Goal: Transaction & Acquisition: Purchase product/service

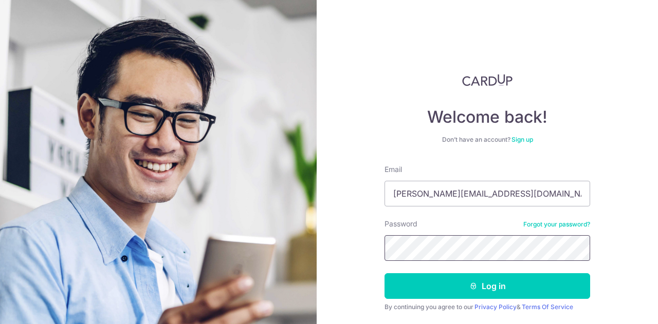
click at [385, 274] on button "Log in" at bounding box center [488, 287] width 206 height 26
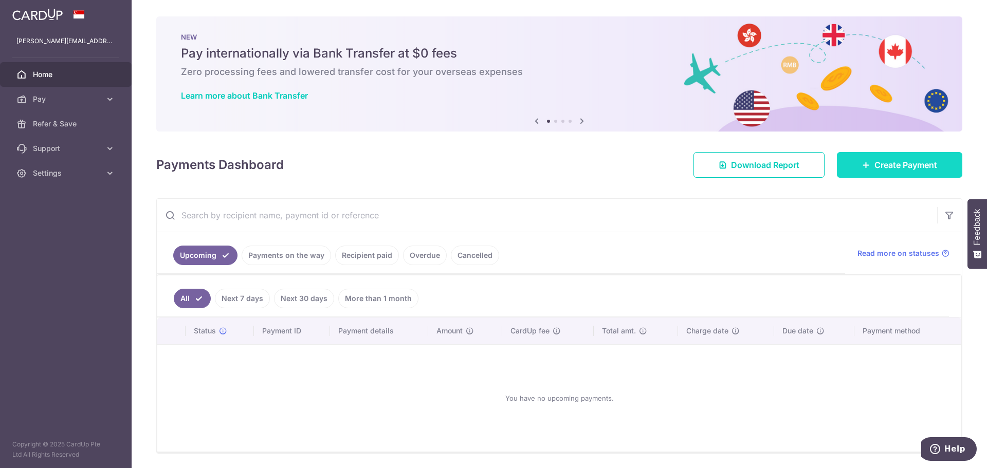
click at [658, 165] on span "Create Payment" at bounding box center [906, 165] width 63 height 12
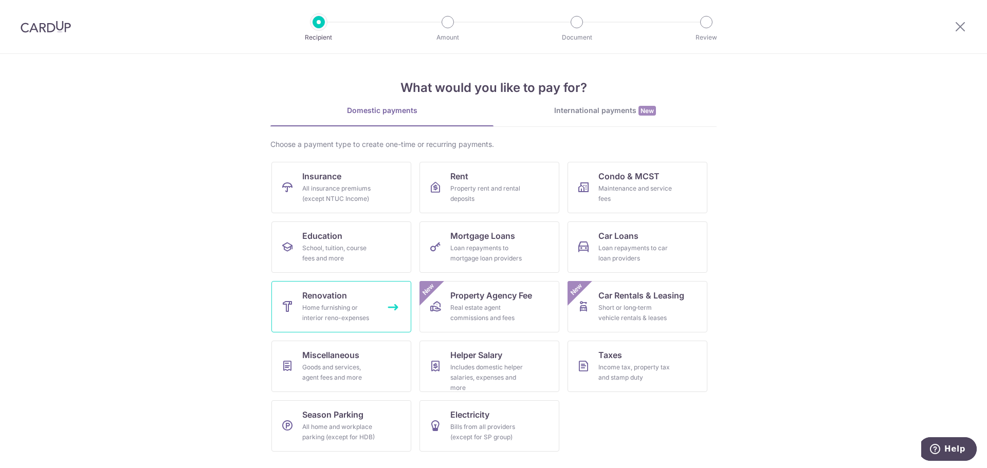
click at [339, 317] on div "Home furnishing or interior reno-expenses" at bounding box center [339, 313] width 74 height 21
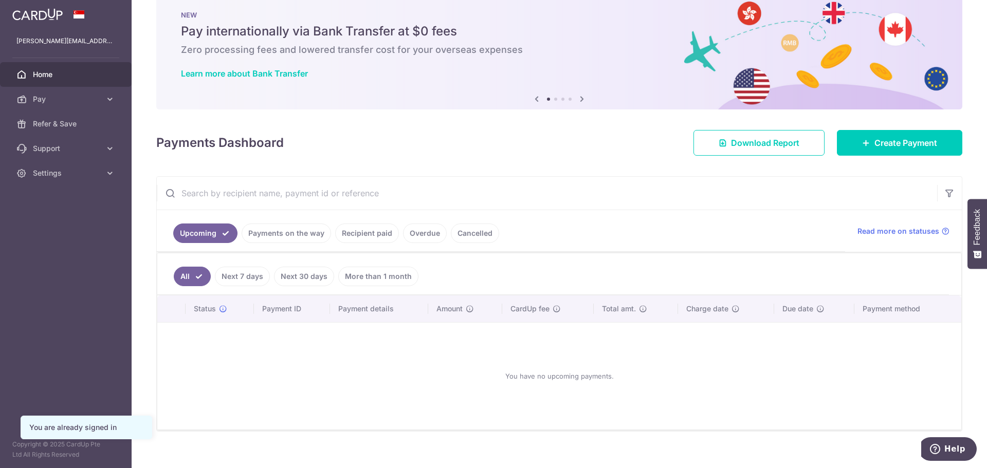
scroll to position [34, 0]
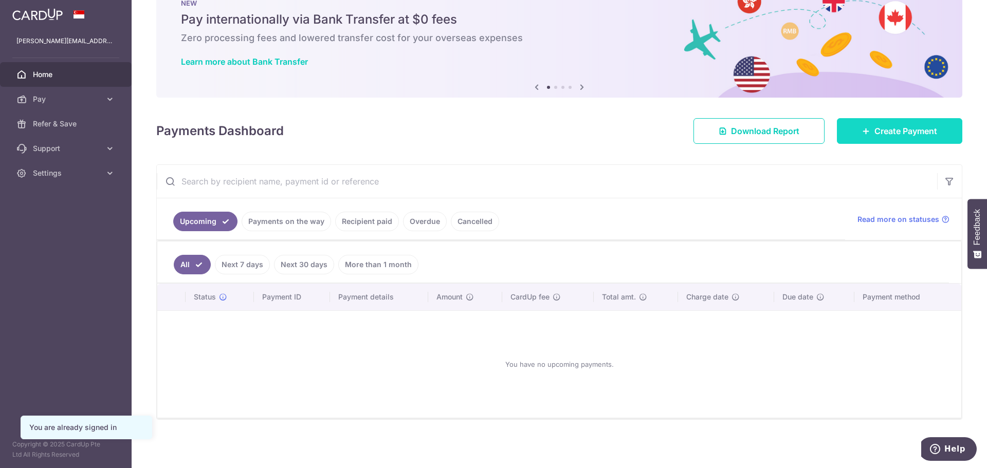
click at [885, 131] on span "Create Payment" at bounding box center [906, 131] width 63 height 12
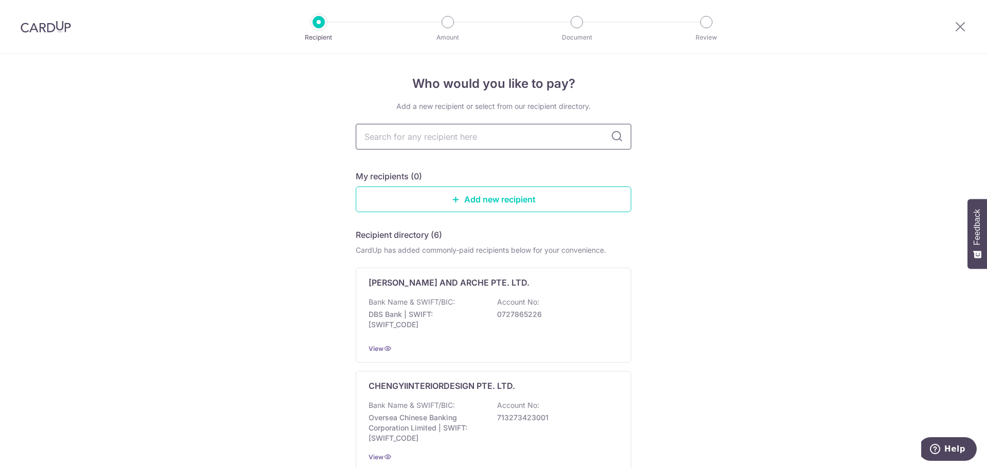
click at [494, 145] on input "text" at bounding box center [494, 137] width 276 height 26
paste input "201101102Z02Z"
type input "201101102Z02Z"
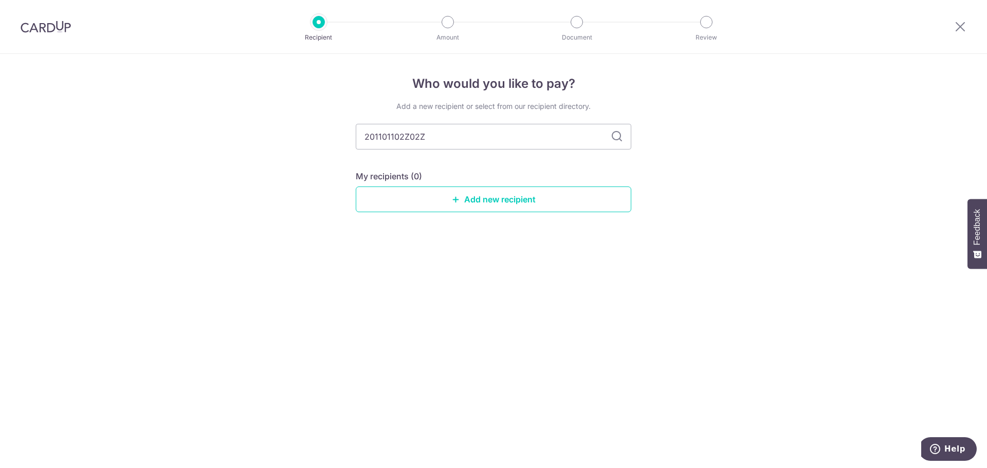
click at [614, 138] on icon at bounding box center [617, 137] width 12 height 12
click at [603, 135] on input "201101102Z02Z" at bounding box center [494, 137] width 276 height 26
drag, startPoint x: 527, startPoint y: 136, endPoint x: 275, endPoint y: 138, distance: 252.0
click at [275, 138] on div "Who would you like to pay? Add a new recipient or select from our recipient dir…" at bounding box center [493, 261] width 987 height 414
type input "Darwin"
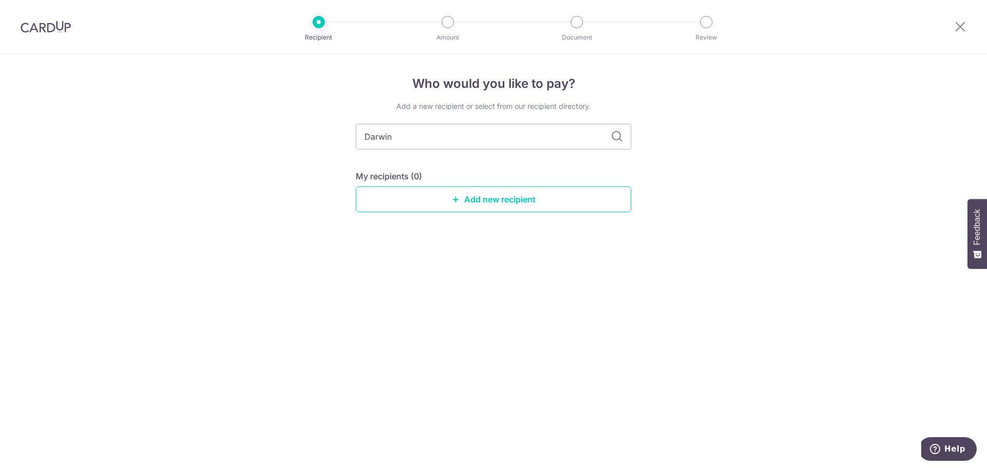
drag, startPoint x: 427, startPoint y: 131, endPoint x: 340, endPoint y: 126, distance: 86.5
click at [344, 129] on div "Who would you like to pay? Add a new recipient or select from our recipient dir…" at bounding box center [493, 261] width 987 height 414
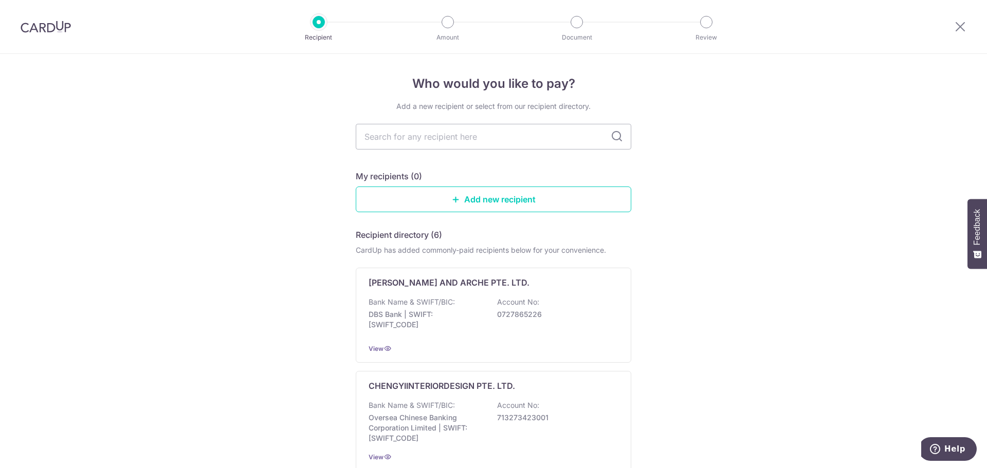
click at [525, 143] on input "text" at bounding box center [494, 137] width 276 height 26
click at [457, 201] on icon at bounding box center [456, 199] width 8 height 8
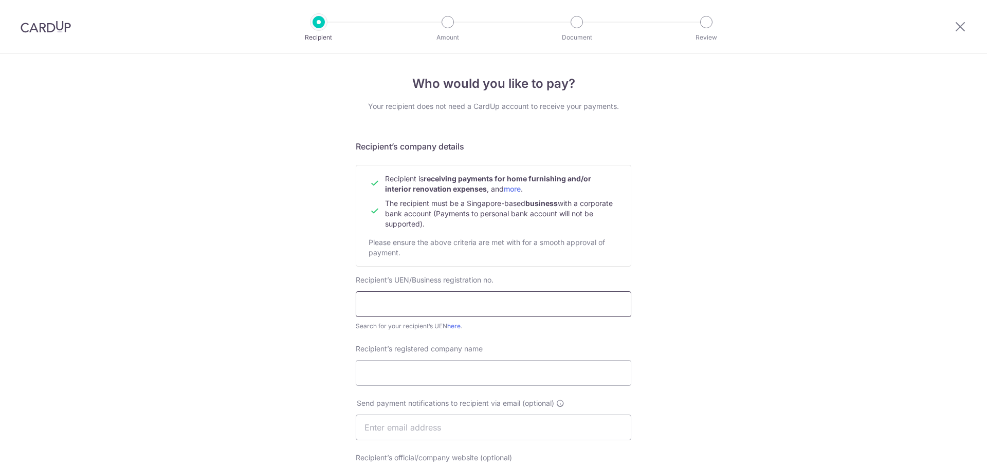
click at [446, 312] on input "text" at bounding box center [494, 305] width 276 height 26
paste input "201101102Z02Z"
type input "201101102Z02Z"
click at [461, 384] on input "Recipient’s registered company name" at bounding box center [494, 373] width 276 height 26
click at [419, 372] on input "DARWIN" at bounding box center [494, 373] width 276 height 26
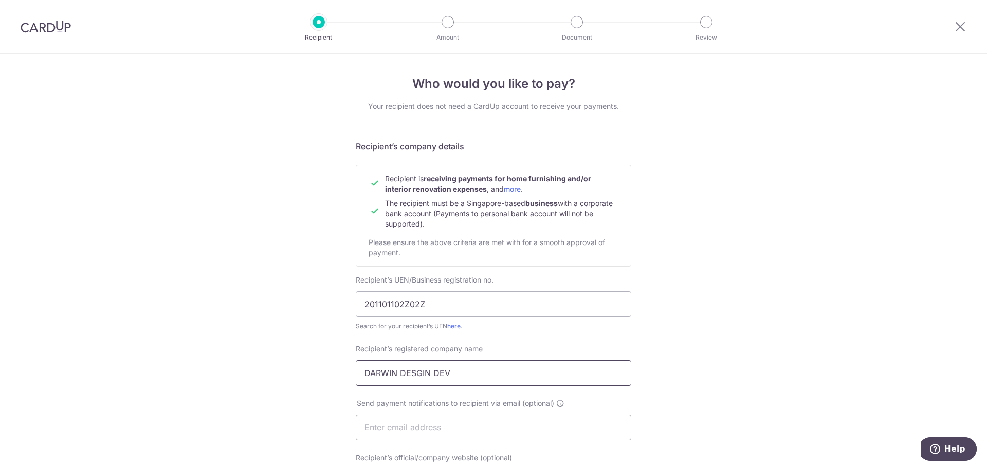
click at [423, 373] on input "DARWIN DESGIN DEV" at bounding box center [494, 373] width 276 height 26
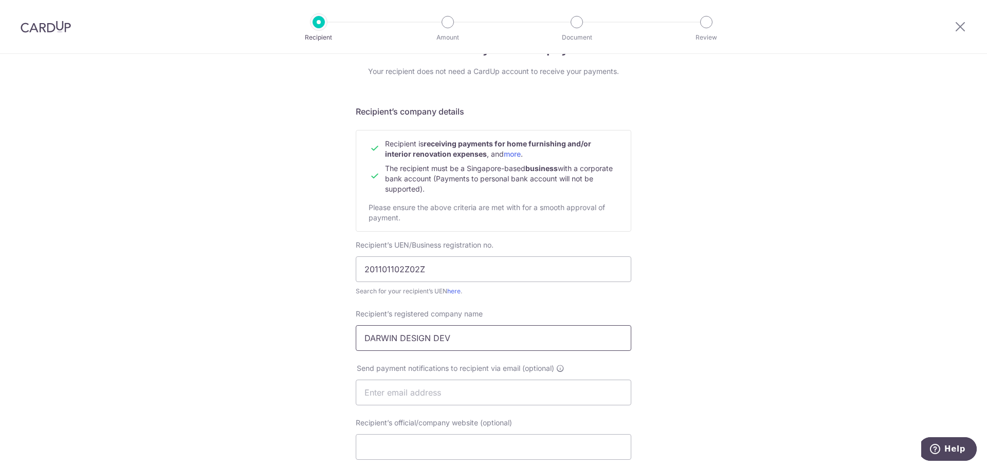
scroll to position [51, 0]
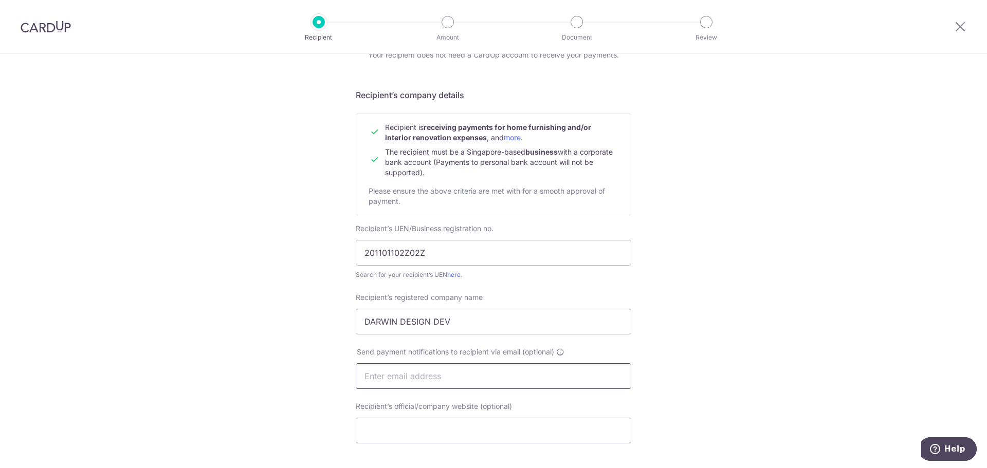
click at [479, 373] on input "text" at bounding box center [494, 377] width 276 height 26
click at [501, 312] on input "DARWIN DESIGN DEV" at bounding box center [494, 322] width 276 height 26
drag, startPoint x: 500, startPoint y: 319, endPoint x: 273, endPoint y: 309, distance: 228.0
click at [271, 308] on div "Who would you like to pay? Your recipient does not need a CardUp account to rec…" at bounding box center [493, 389] width 987 height 773
paste input "201101102Z02Z"
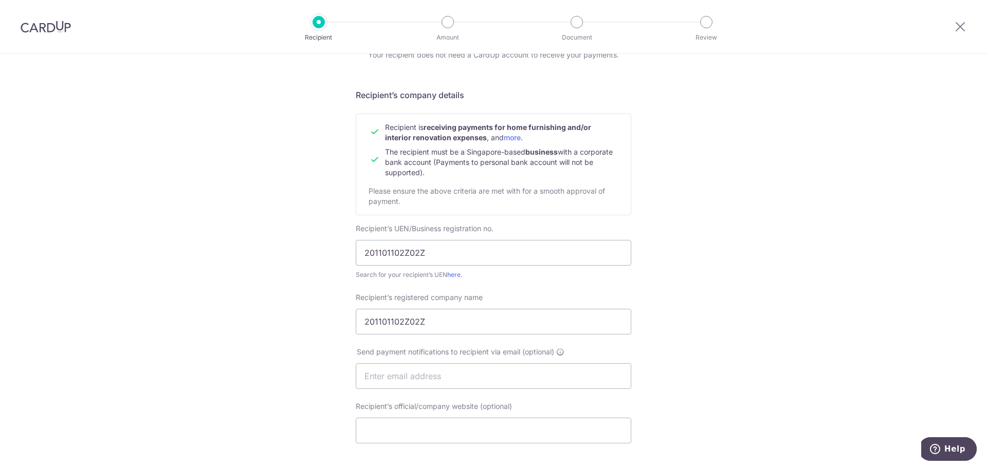
click at [583, 392] on div "Send payment notifications to recipient via email (optional)" at bounding box center [494, 374] width 288 height 55
click at [487, 379] on input "text" at bounding box center [494, 377] width 276 height 26
drag, startPoint x: 434, startPoint y: 322, endPoint x: 285, endPoint y: 321, distance: 149.1
click at [285, 321] on div "Who would you like to pay? Your recipient does not need a CardUp account to rec…" at bounding box center [493, 389] width 987 height 773
drag, startPoint x: 433, startPoint y: 305, endPoint x: 439, endPoint y: 313, distance: 10.0
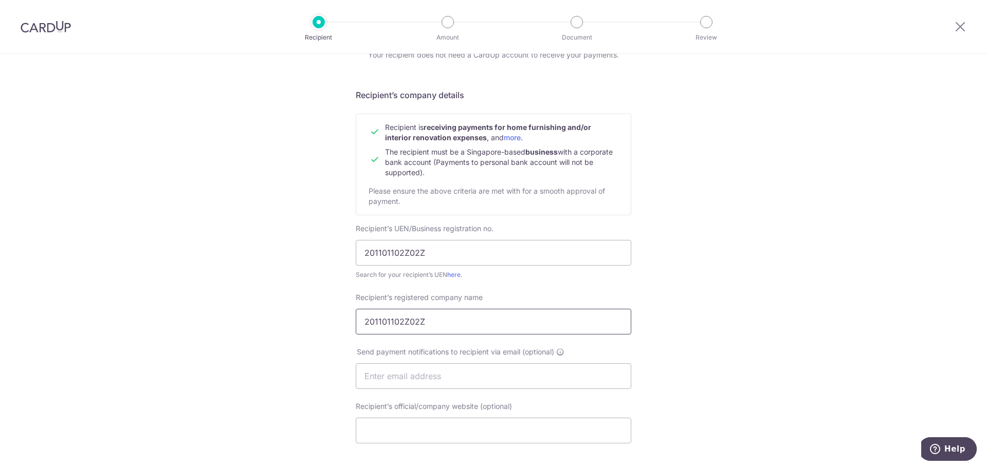
click at [433, 308] on div "Recipient’s registered company name 201101102Z02Z" at bounding box center [494, 314] width 276 height 42
drag, startPoint x: 441, startPoint y: 321, endPoint x: 284, endPoint y: 323, distance: 156.8
click at [284, 323] on div "Who would you like to pay? Your recipient does not need a CardUp account to rec…" at bounding box center [493, 389] width 987 height 773
paste input "Darwin Design & Developments Pte Ltd;"
type input "Darwin Design & Developments Pte Ltd;"
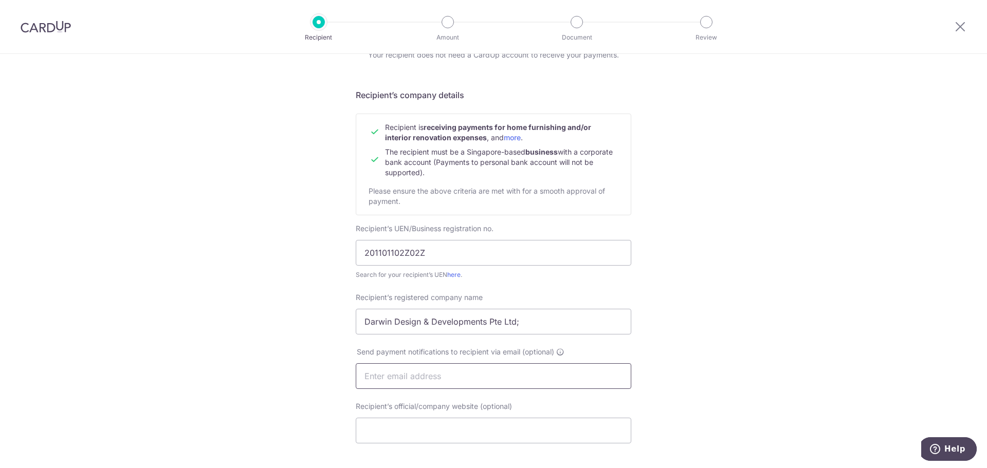
click at [461, 372] on input "text" at bounding box center [494, 377] width 276 height 26
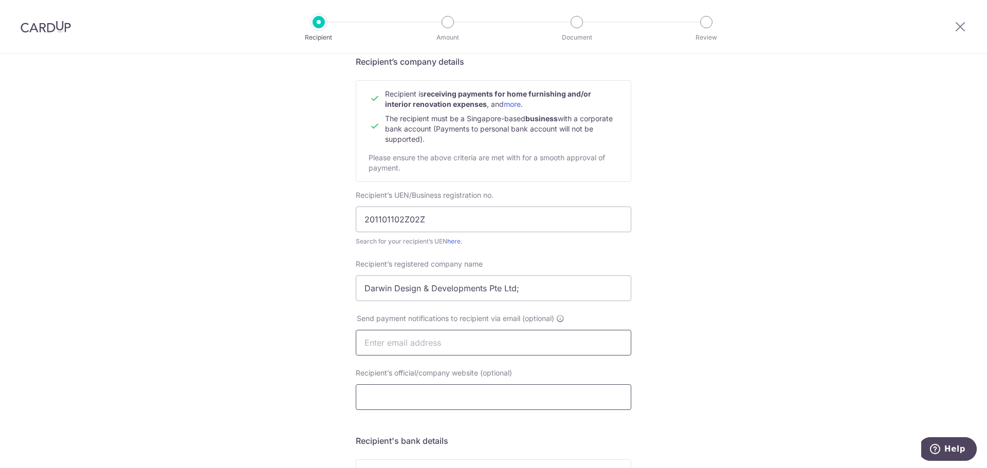
scroll to position [103, 0]
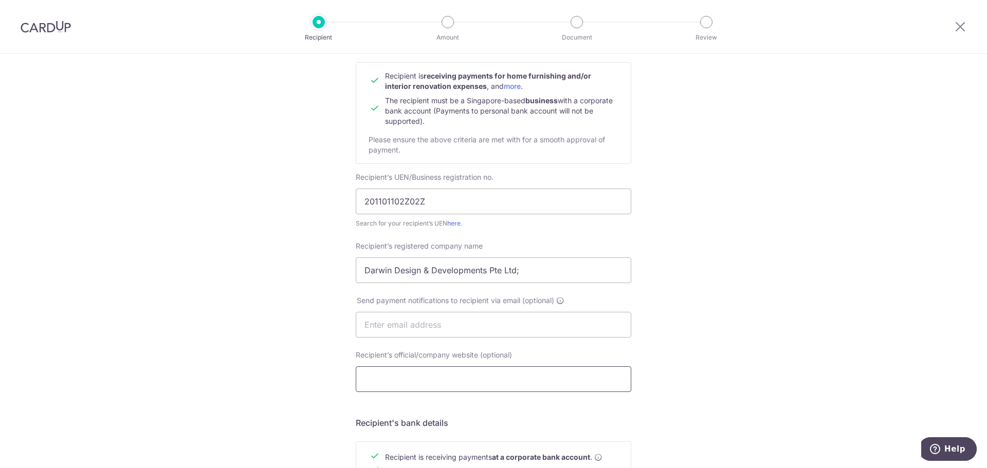
click at [581, 371] on input "Recipient’s official/company website (optional)" at bounding box center [494, 380] width 276 height 26
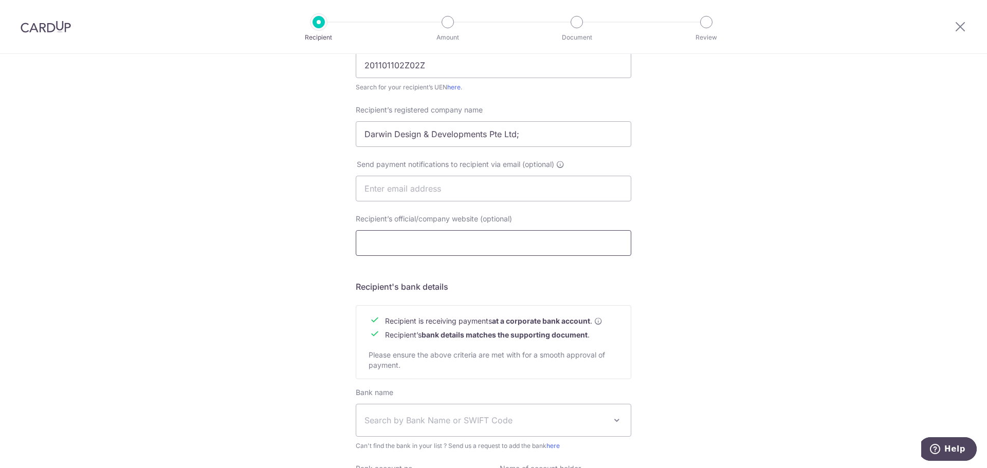
scroll to position [257, 0]
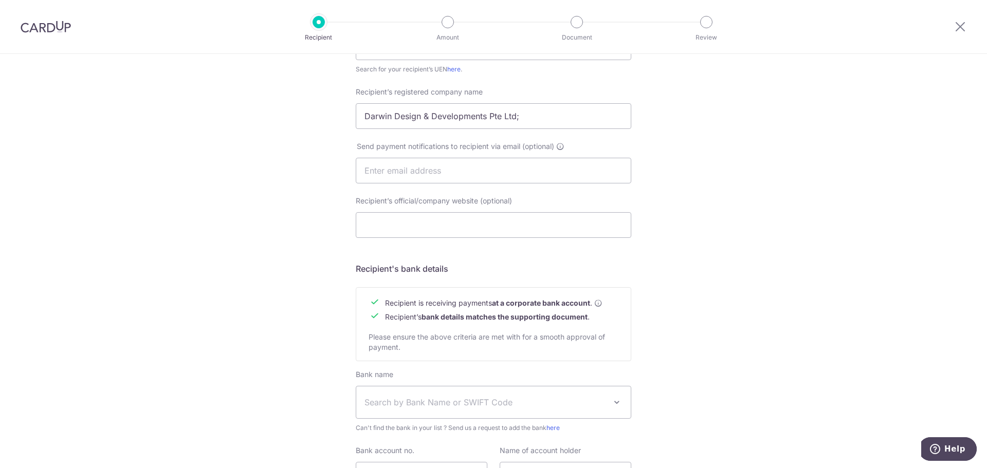
click at [516, 404] on span "Search by Bank Name or SWIFT Code" at bounding box center [486, 402] width 242 height 12
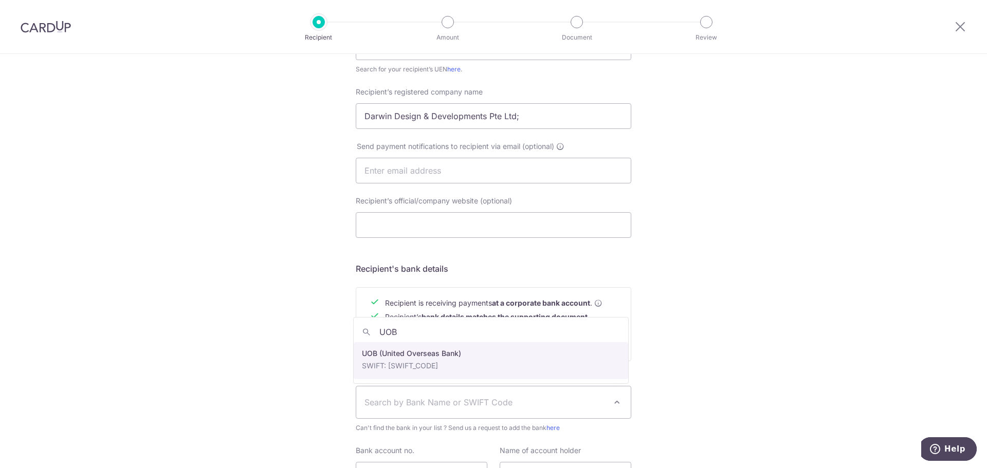
type input "UOB"
select select "18"
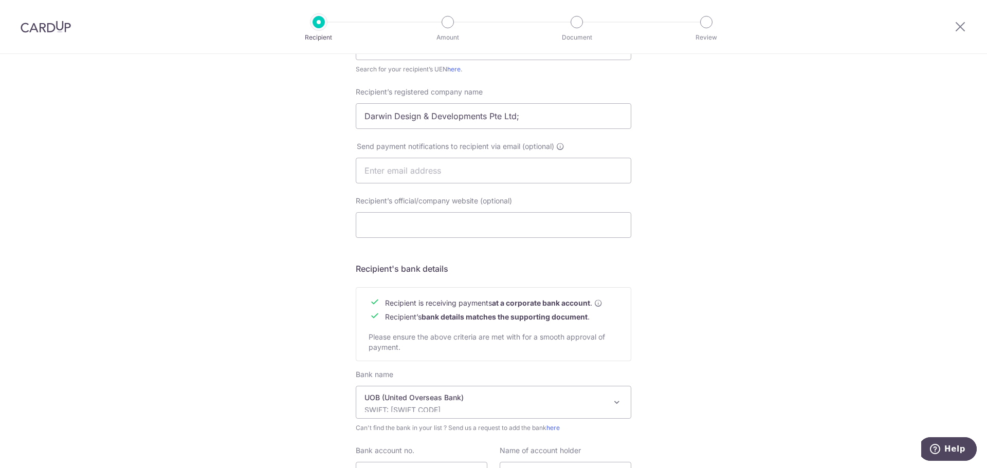
scroll to position [359, 0]
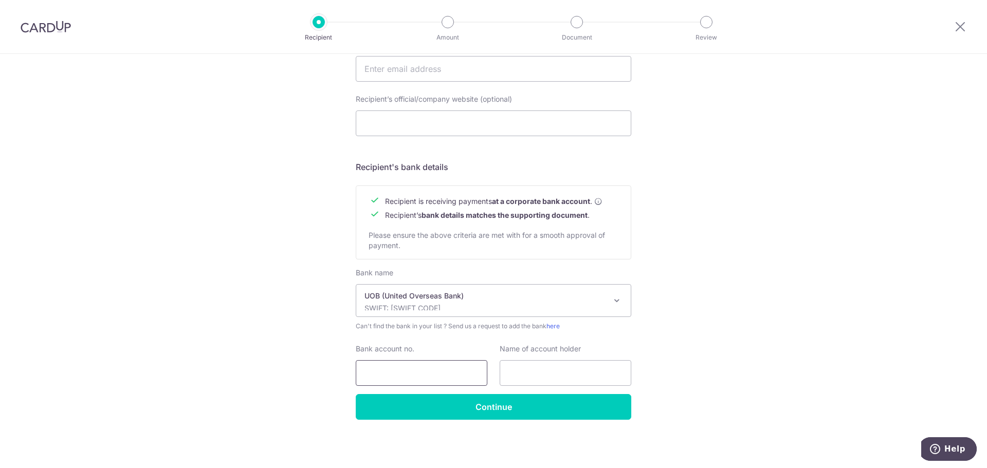
click at [468, 372] on input "Bank account no." at bounding box center [422, 373] width 132 height 26
click at [786, 375] on div "Who would you like to pay? Your recipient does not need a CardUp account to rec…" at bounding box center [493, 81] width 987 height 773
click at [423, 366] on input "Bank account no." at bounding box center [422, 373] width 132 height 26
paste input "379-302-161-3"
type input "379-302-161-3"
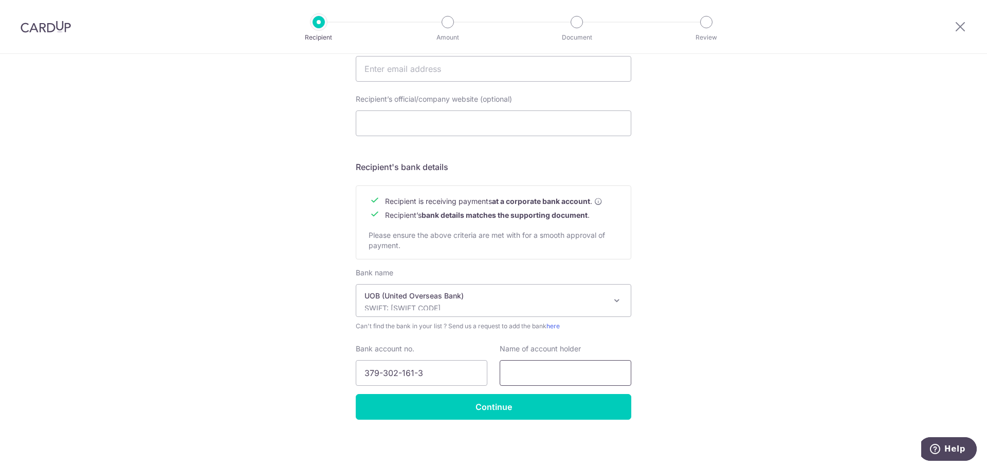
click at [597, 379] on input "text" at bounding box center [566, 373] width 132 height 26
paste input ", Darwin Design & Developments Pte Ltd"
type input ", Darwin Design & Developments Pte Ltd"
click at [552, 404] on input "Continue" at bounding box center [494, 407] width 276 height 26
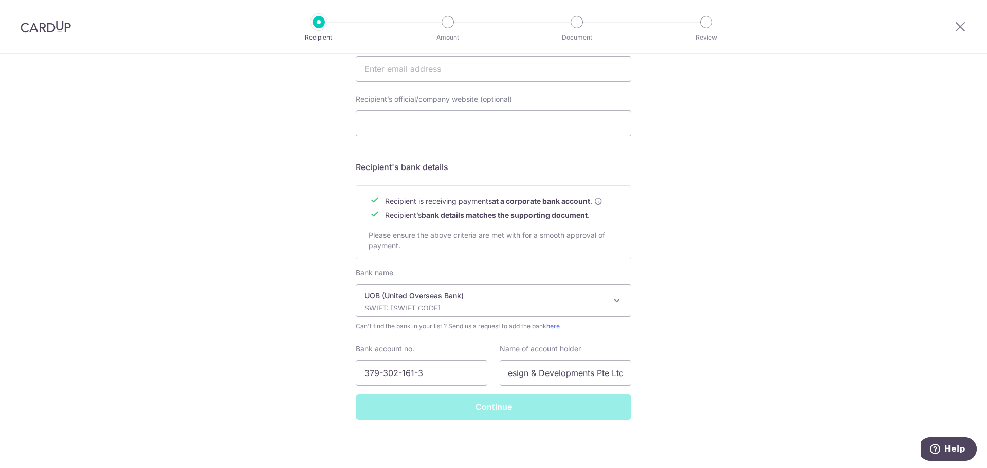
scroll to position [0, 0]
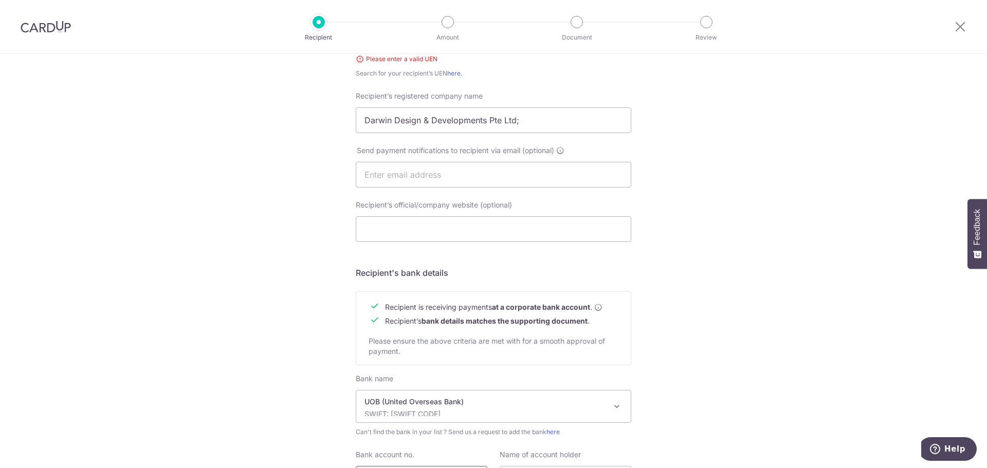
scroll to position [216, 0]
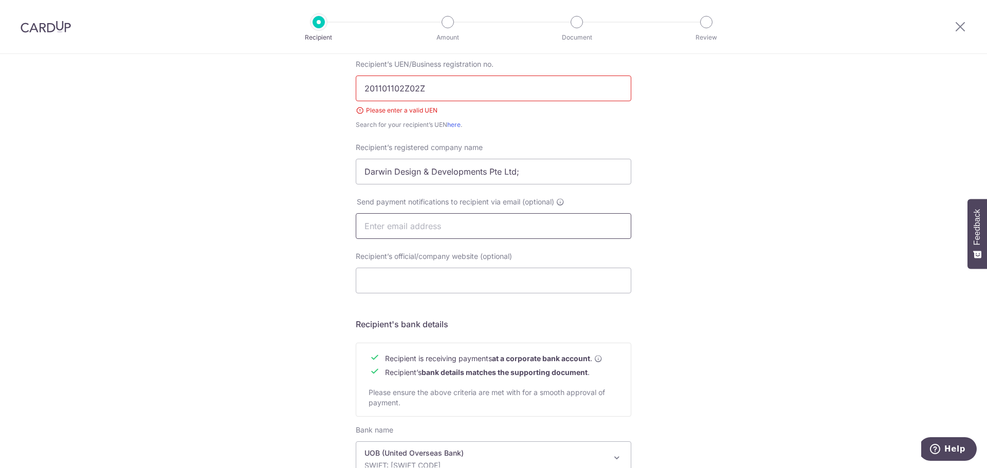
click at [487, 229] on input "text" at bounding box center [494, 226] width 276 height 26
click at [442, 84] on input "201101102Z02Z" at bounding box center [494, 89] width 276 height 26
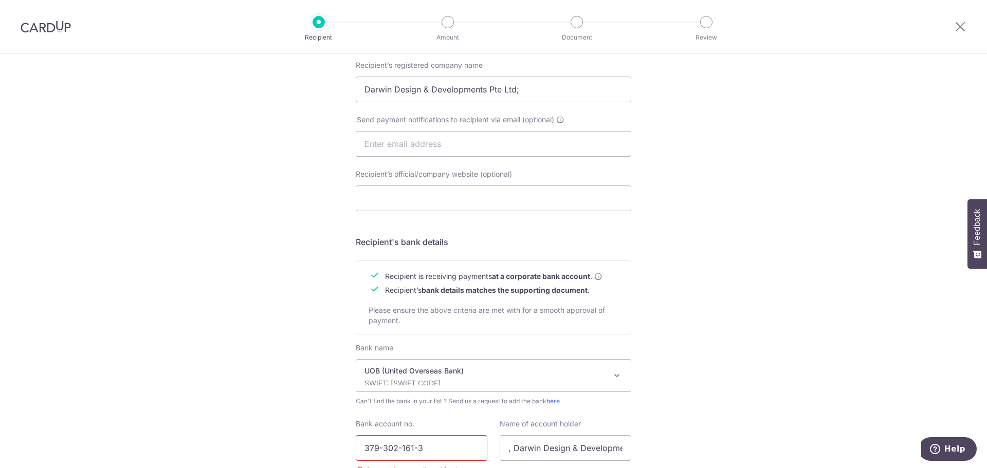
scroll to position [398, 0]
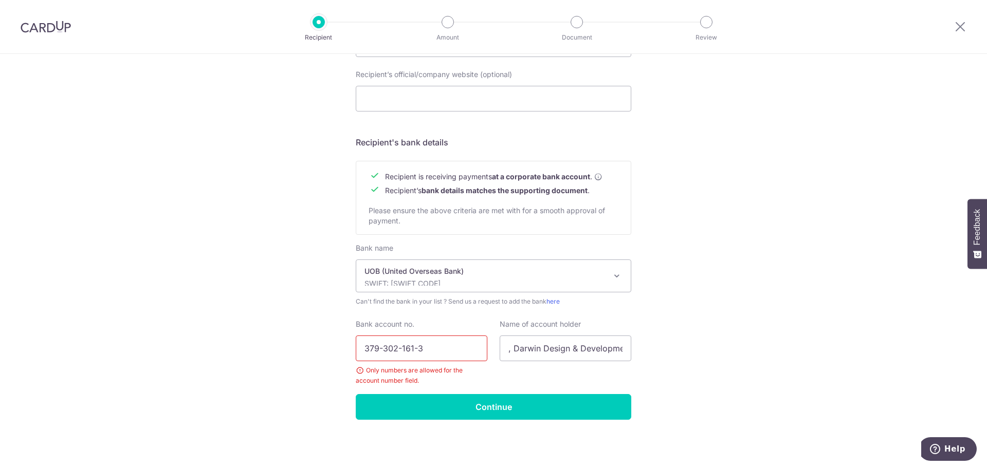
click at [383, 349] on input "379-302-161-3" at bounding box center [422, 349] width 132 height 26
click at [396, 351] on input "379302-161-3" at bounding box center [422, 349] width 132 height 26
click at [407, 349] on input "379302161-3" at bounding box center [422, 349] width 132 height 26
type input "3793021613"
click at [460, 396] on input "Continue" at bounding box center [494, 407] width 276 height 26
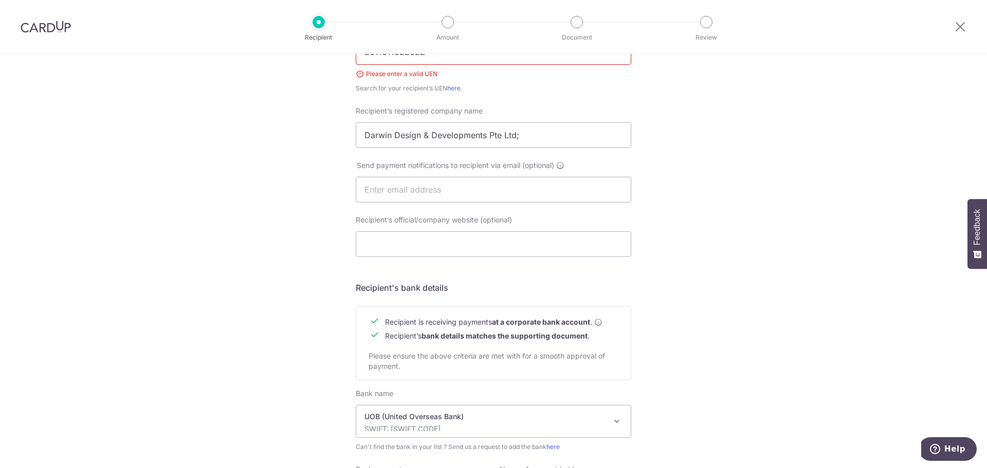
scroll to position [373, 0]
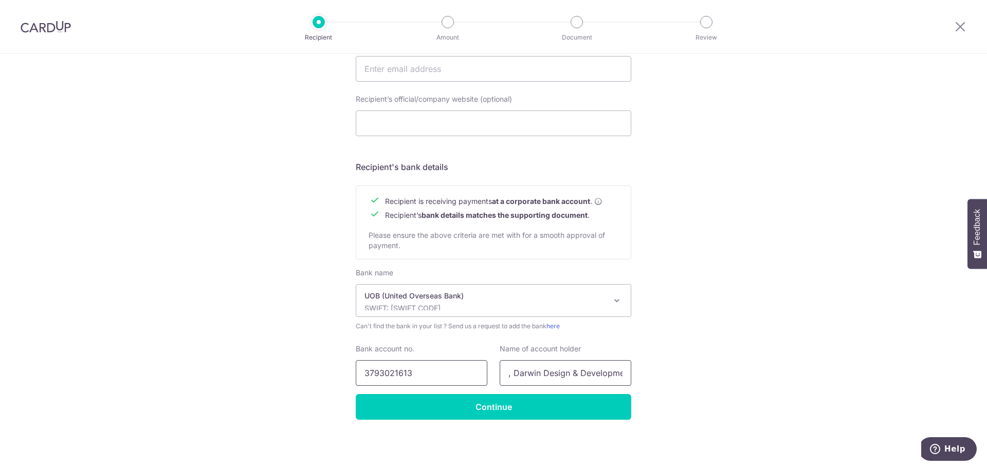
drag, startPoint x: 511, startPoint y: 375, endPoint x: 469, endPoint y: 376, distance: 41.7
click at [469, 374] on div "Bank account no. 3793021613 Name of account holder , Darwin Design & Developmen…" at bounding box center [494, 365] width 288 height 42
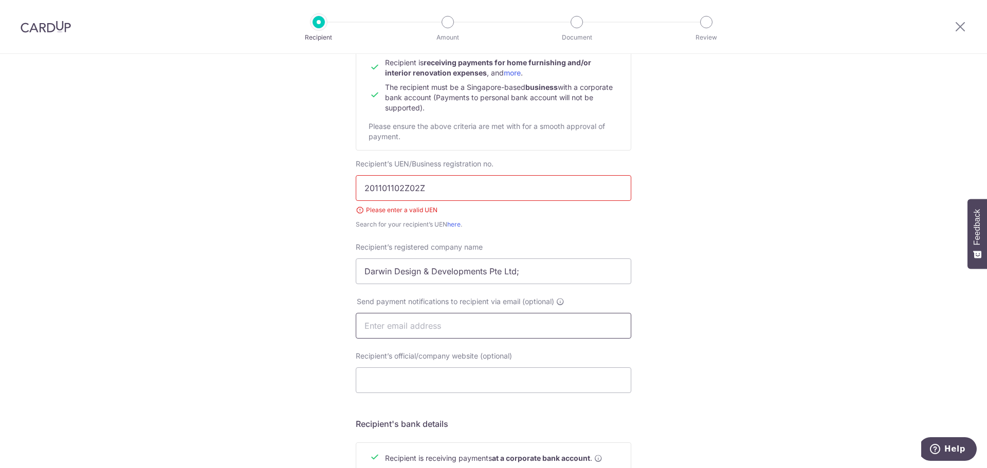
scroll to position [65, 0]
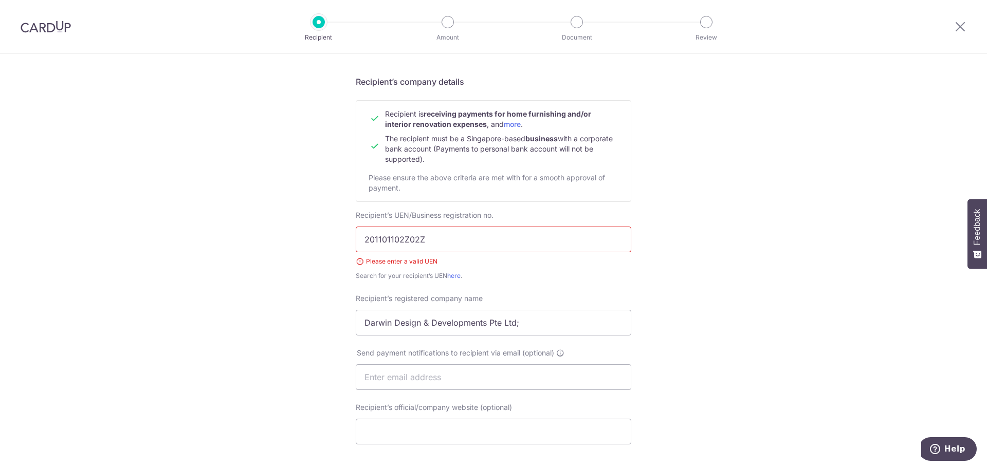
type input "Darwin Design & Developments Pte Ltd"
click at [368, 242] on input "201101102Z02Z" at bounding box center [494, 240] width 276 height 26
click at [364, 240] on input "201101102Z02Z" at bounding box center [494, 240] width 276 height 26
drag, startPoint x: 424, startPoint y: 241, endPoint x: 333, endPoint y: 239, distance: 91.0
click at [333, 239] on div "Who would you like to pay? Your recipient does not need a CardUp account to rec…" at bounding box center [493, 383] width 987 height 788
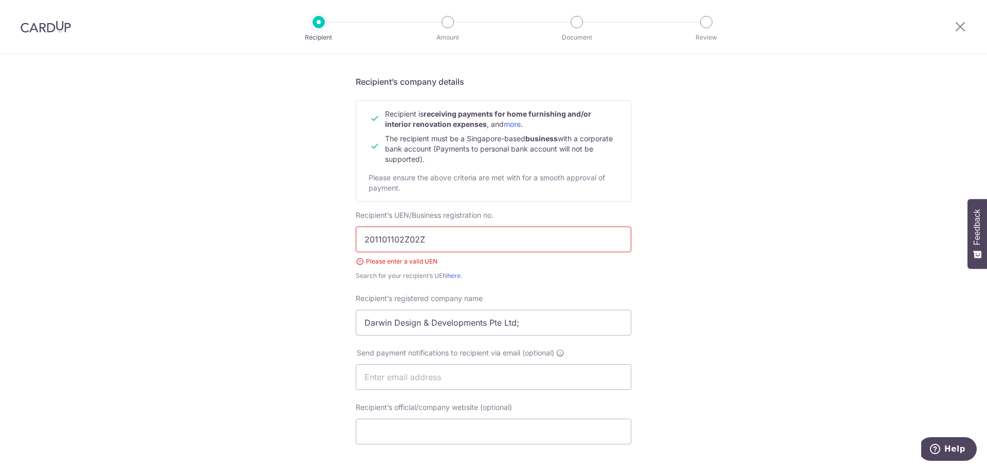
click at [484, 273] on div "Search for your recipient’s UEN here ." at bounding box center [494, 276] width 276 height 10
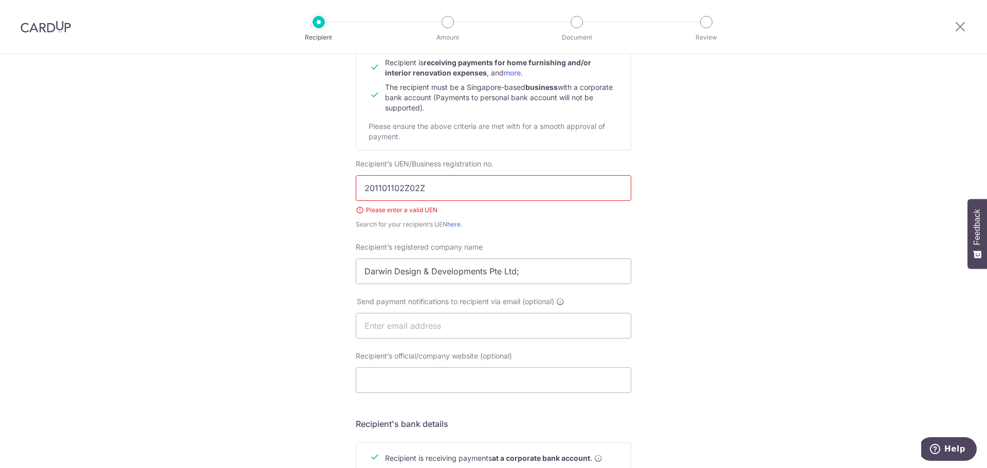
click at [462, 188] on input "201101102Z02Z" at bounding box center [494, 188] width 276 height 26
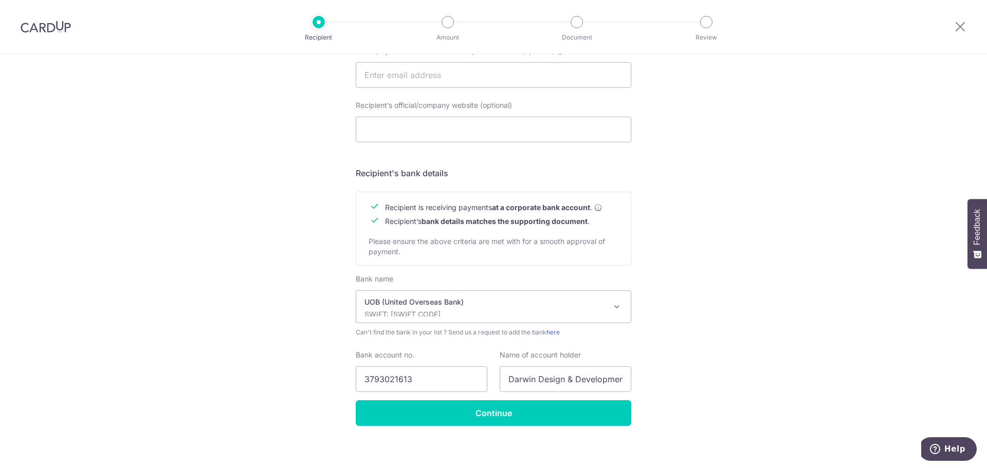
scroll to position [373, 0]
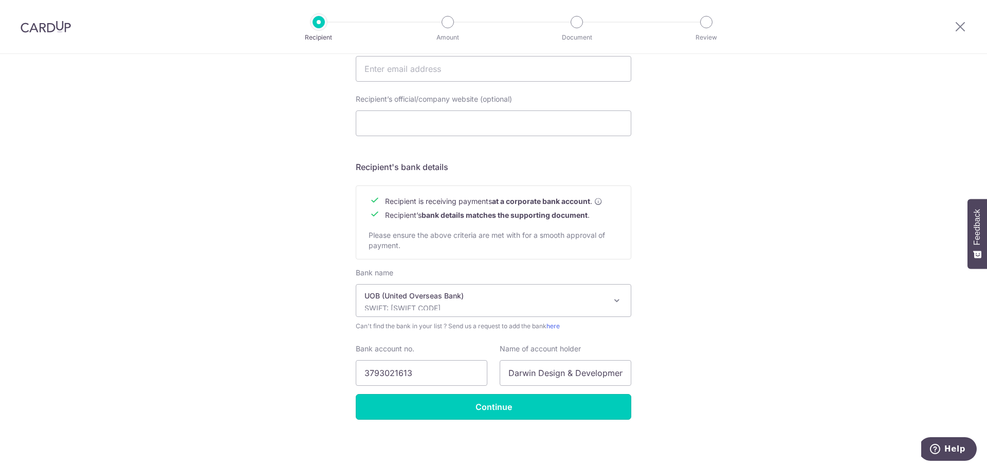
click at [512, 413] on input "Continue" at bounding box center [494, 407] width 276 height 26
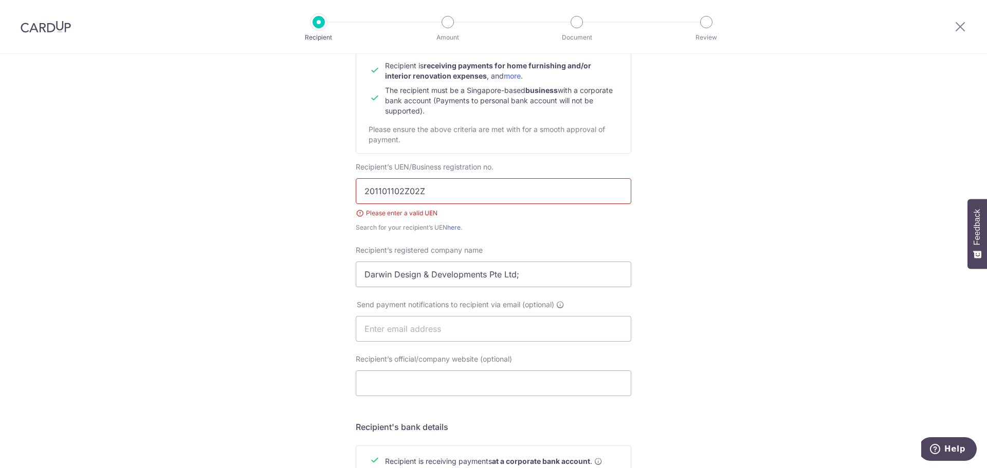
scroll to position [10, 0]
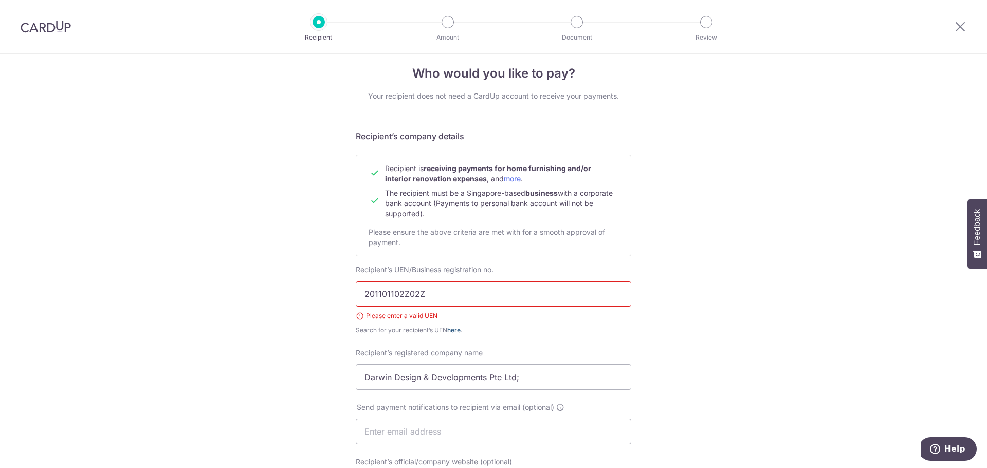
click at [447, 329] on link "here" at bounding box center [453, 331] width 13 height 8
drag, startPoint x: 476, startPoint y: 296, endPoint x: 384, endPoint y: 283, distance: 92.4
click at [286, 292] on div "Who would you like to pay? Your recipient does not need a CardUp account to rec…" at bounding box center [493, 438] width 987 height 788
paste input "text"
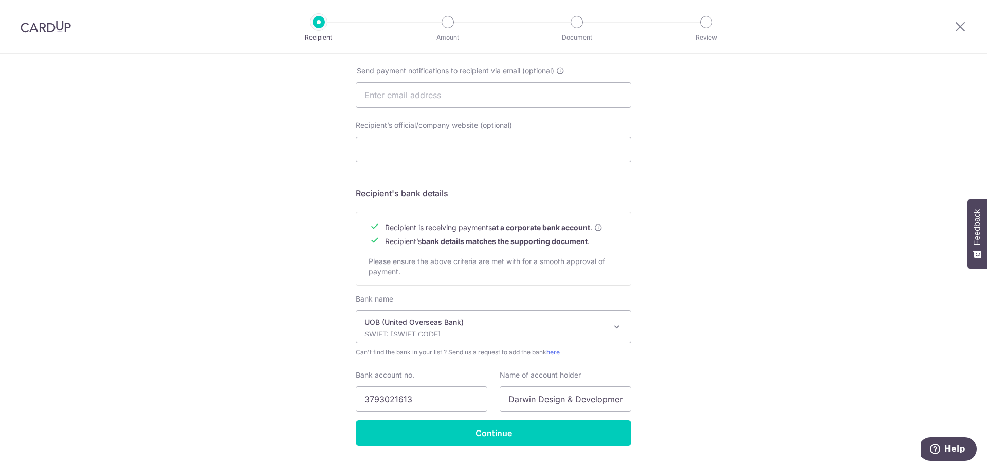
scroll to position [373, 0]
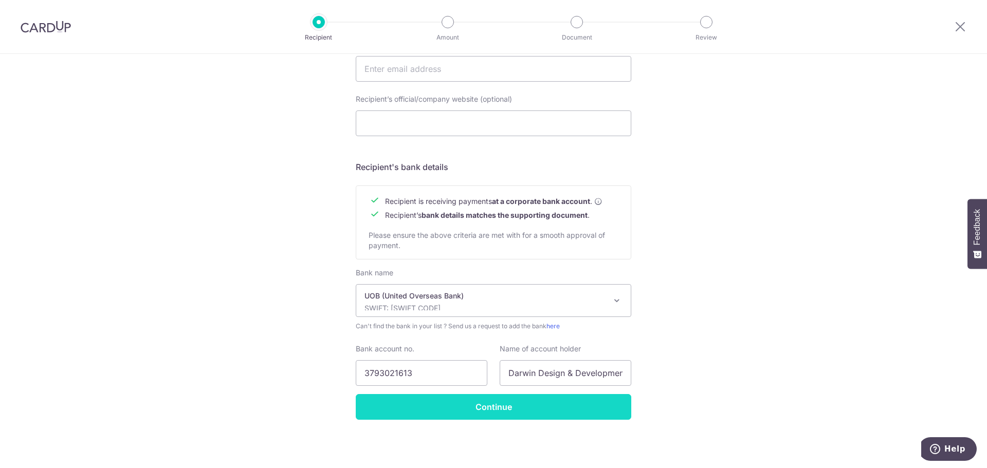
type input "201101102Z"
click at [530, 416] on input "Continue" at bounding box center [494, 407] width 276 height 26
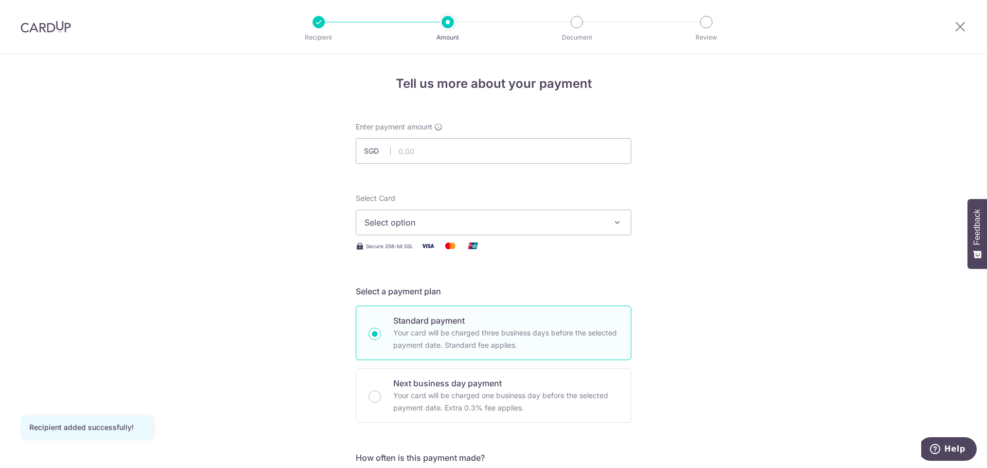
click at [474, 213] on button "Select option" at bounding box center [494, 223] width 276 height 26
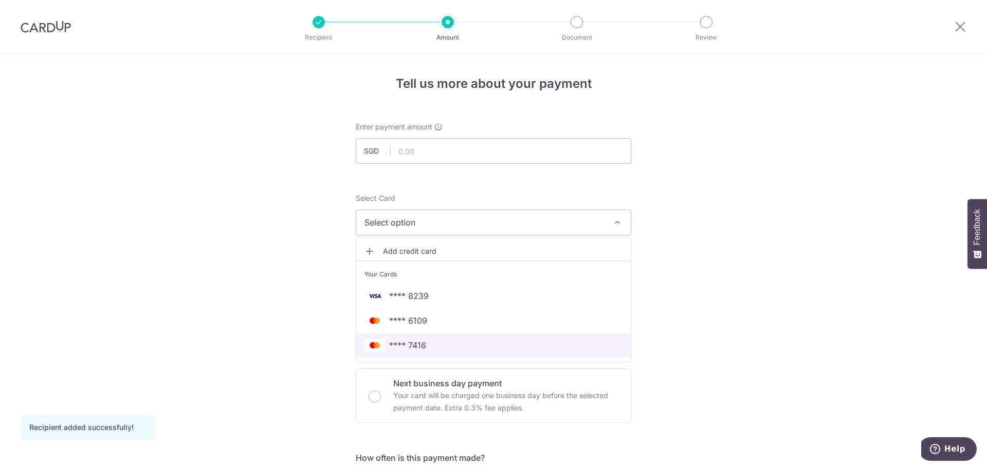
click at [462, 344] on span "**** 7416" at bounding box center [494, 345] width 258 height 12
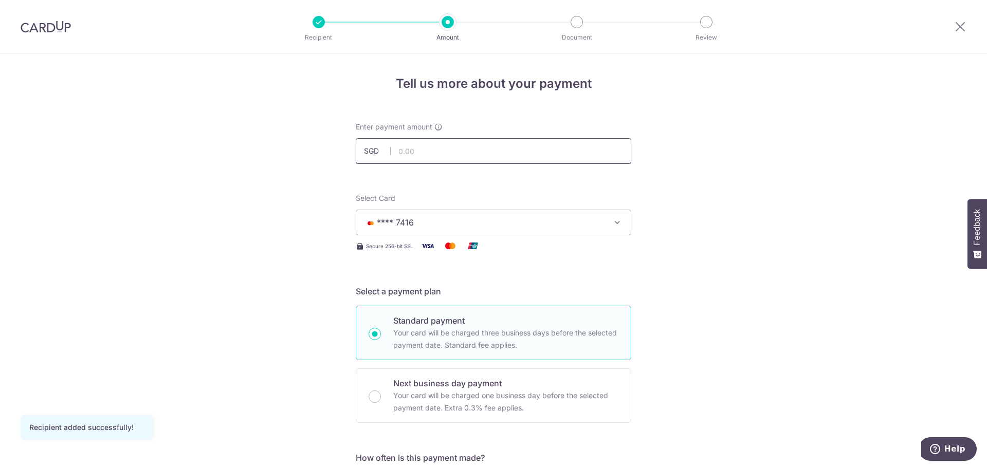
click at [438, 153] on input "text" at bounding box center [494, 151] width 276 height 26
click at [420, 154] on input "text" at bounding box center [494, 151] width 276 height 26
paste input "13,585.49"
type input "13,585.49"
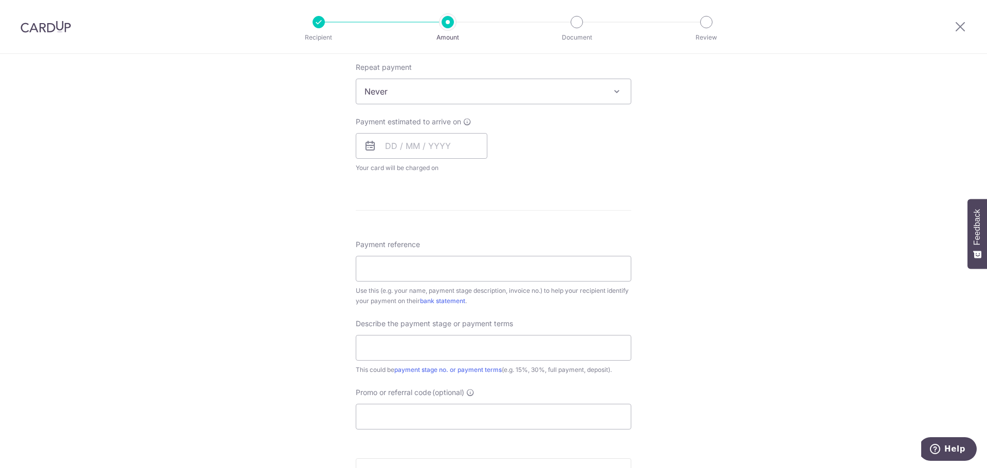
scroll to position [411, 0]
click at [481, 273] on input "Payment reference" at bounding box center [494, 268] width 276 height 26
click at [462, 269] on input "Payment reference" at bounding box center [494, 268] width 276 height 26
type input "Blk 122 KIM TIAN RD, #08-78"
click at [476, 349] on input "text" at bounding box center [494, 347] width 276 height 26
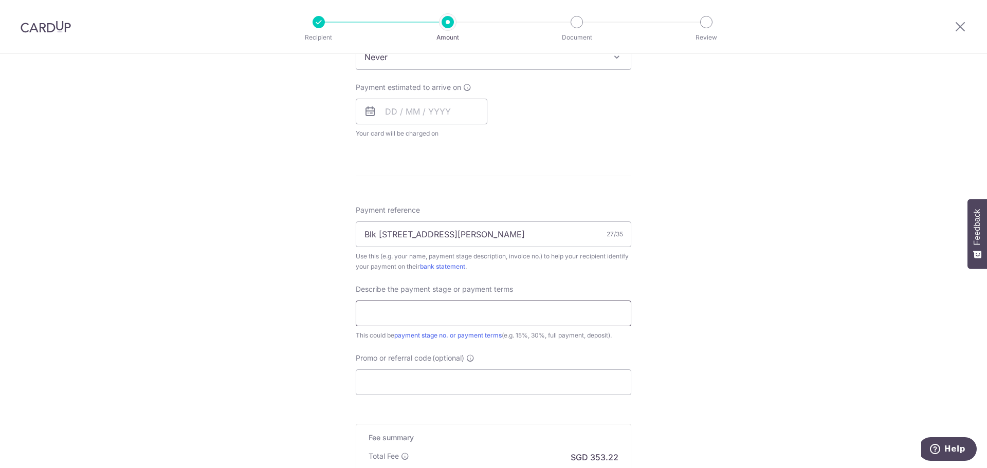
scroll to position [463, 0]
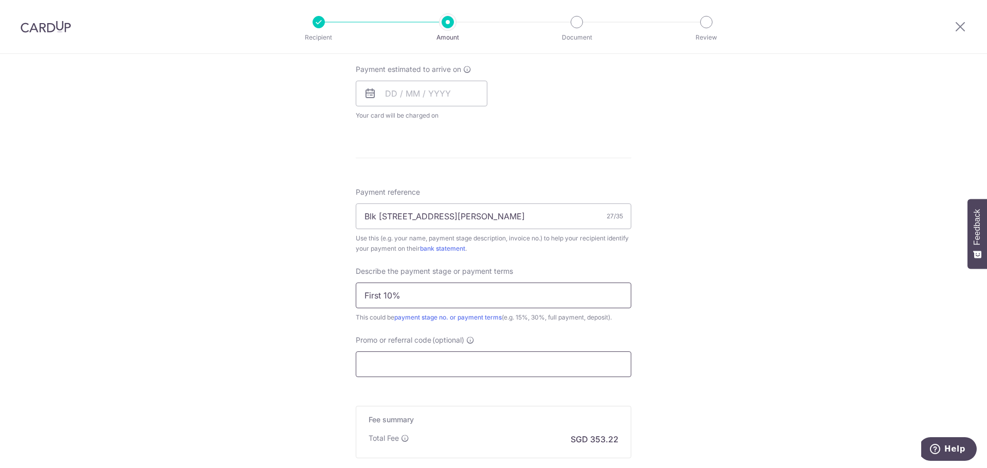
type input "First 10%"
click at [514, 361] on input "Promo or referral code (optional)" at bounding box center [494, 365] width 276 height 26
paste input "RENO25ONE"
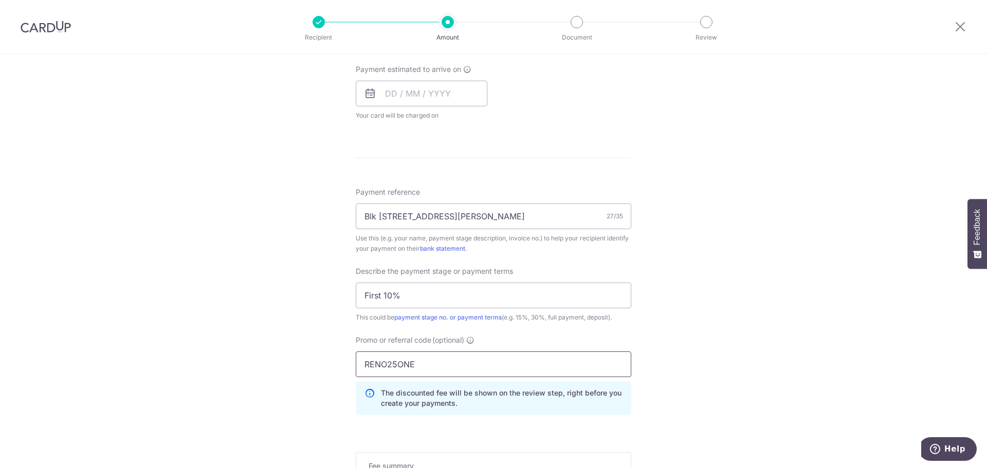
type input "RENO25ONE"
click at [590, 396] on p "The discounted fee will be shown on the review step, right before you create yo…" at bounding box center [502, 398] width 242 height 21
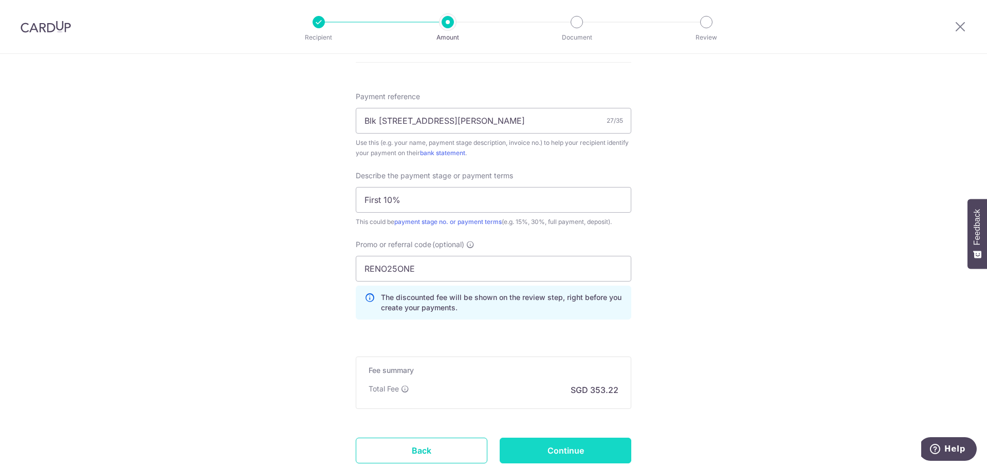
scroll to position [631, 0]
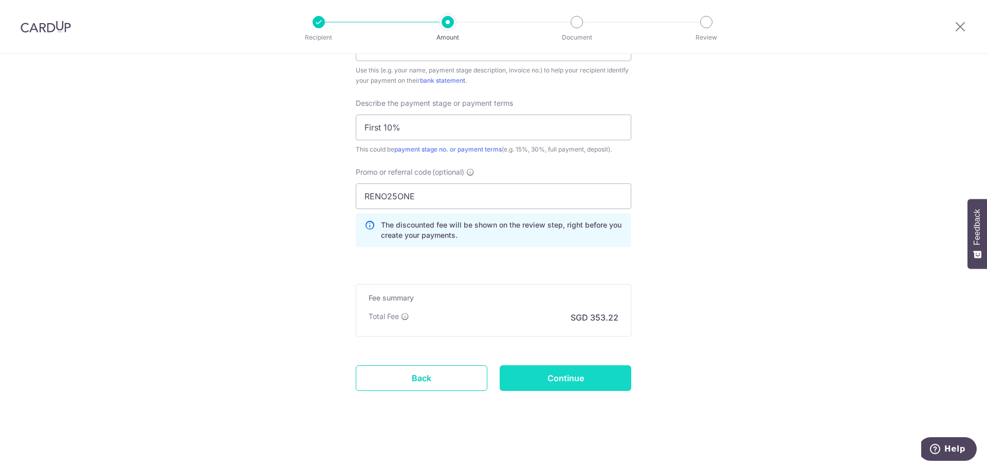
click at [572, 382] on input "Continue" at bounding box center [566, 379] width 132 height 26
type input "Create Schedule"
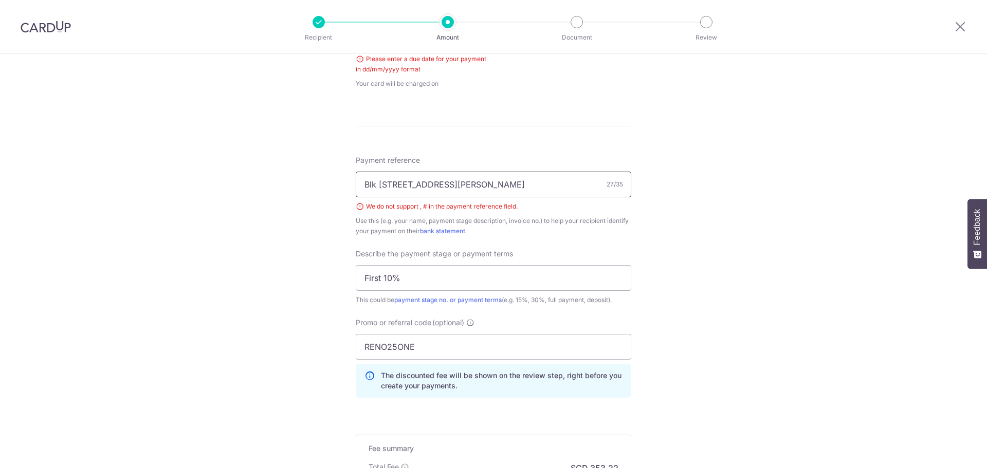
click at [453, 184] on input "Blk 122 KIM TIAN RD, #08-78" at bounding box center [494, 185] width 276 height 26
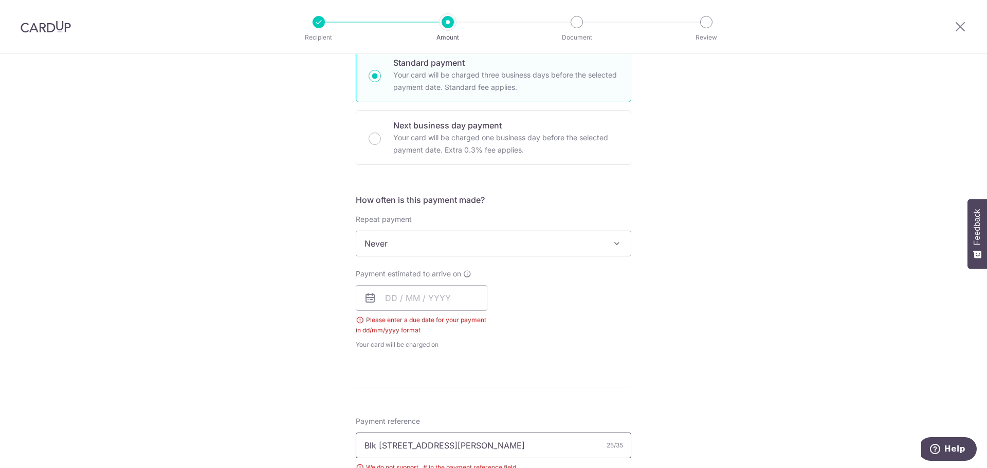
scroll to position [259, 0]
type input "Blk 122 KIM TIAN RD 08-78"
click at [399, 299] on input "text" at bounding box center [422, 298] width 132 height 26
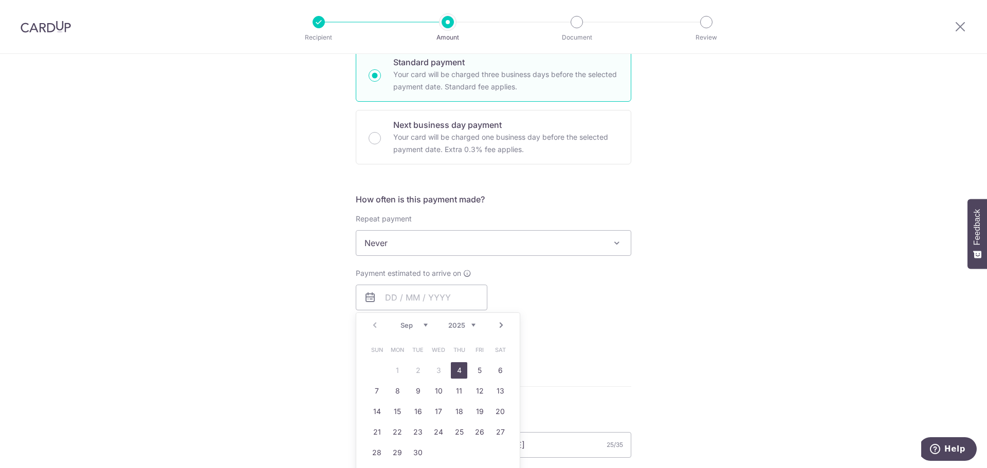
click at [458, 373] on link "4" at bounding box center [459, 370] width 16 height 16
type input "04/09/2025"
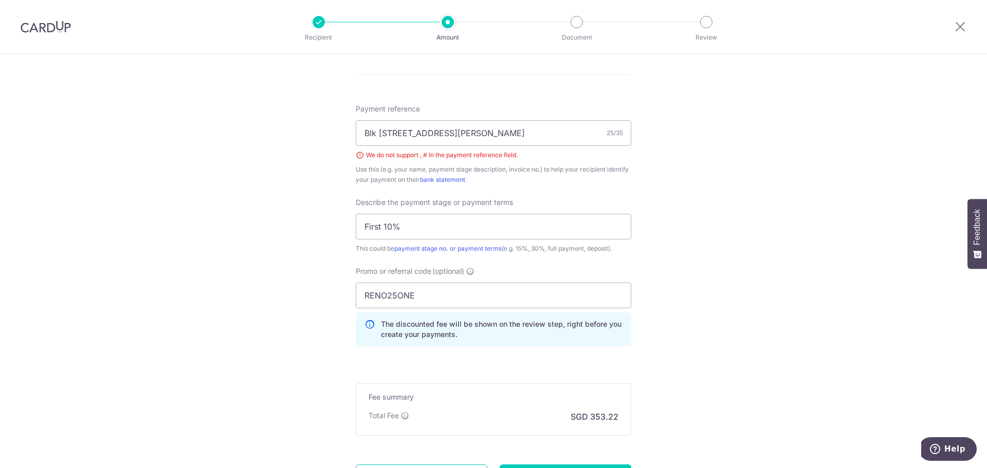
scroll to position [687, 0]
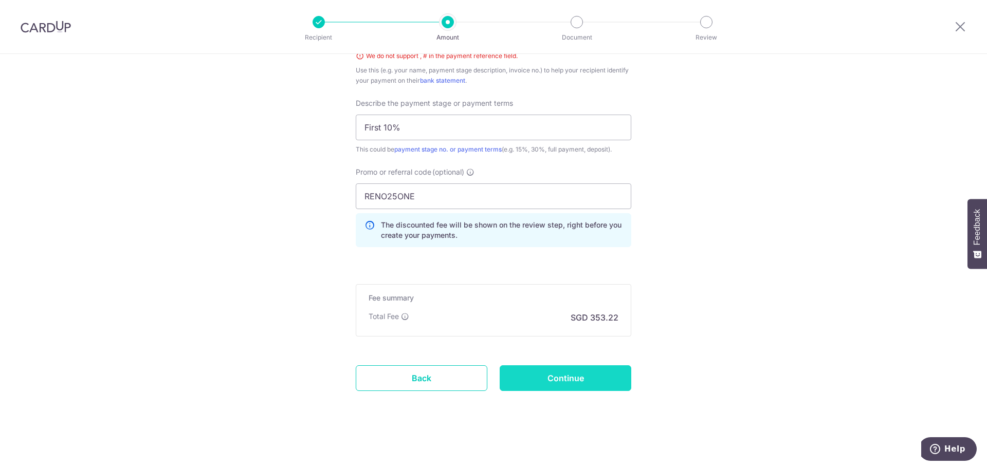
click at [559, 377] on input "Continue" at bounding box center [566, 379] width 132 height 26
type input "Create Schedule"
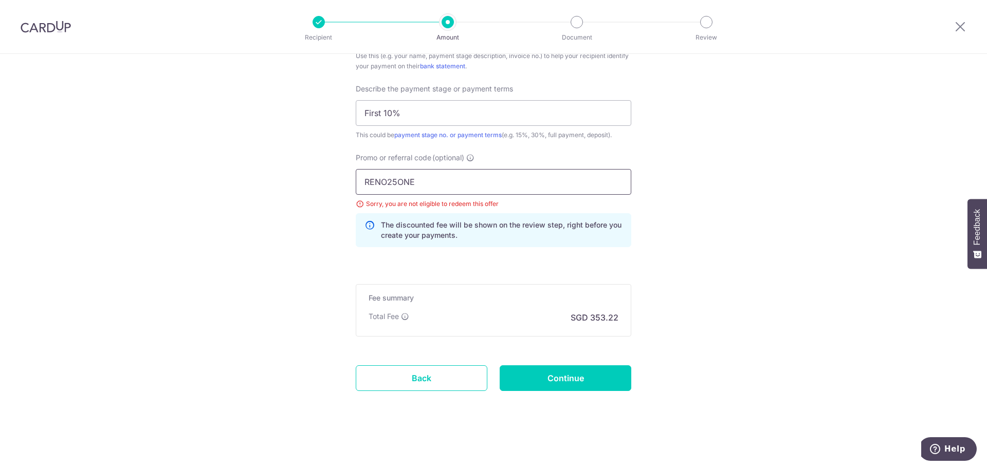
drag, startPoint x: 436, startPoint y: 179, endPoint x: 336, endPoint y: 179, distance: 100.3
paste input "3HOME25R"
type input "3HOME25R"
click at [555, 253] on div "Promo or referral code (optional) 3HOME25R Sorry, you are not eligible to redee…" at bounding box center [494, 204] width 288 height 103
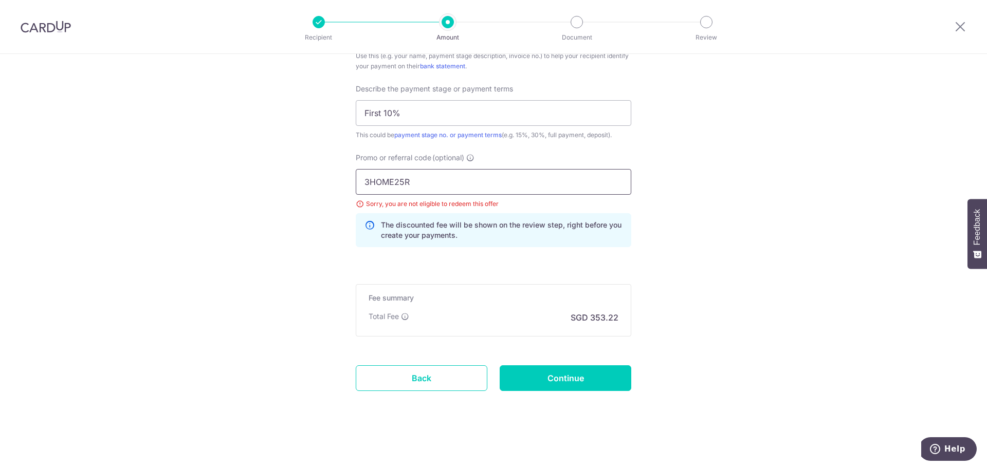
click at [454, 180] on input "3HOME25R" at bounding box center [494, 182] width 276 height 26
click at [548, 381] on input "Continue" at bounding box center [566, 379] width 132 height 26
type input "Update Schedule"
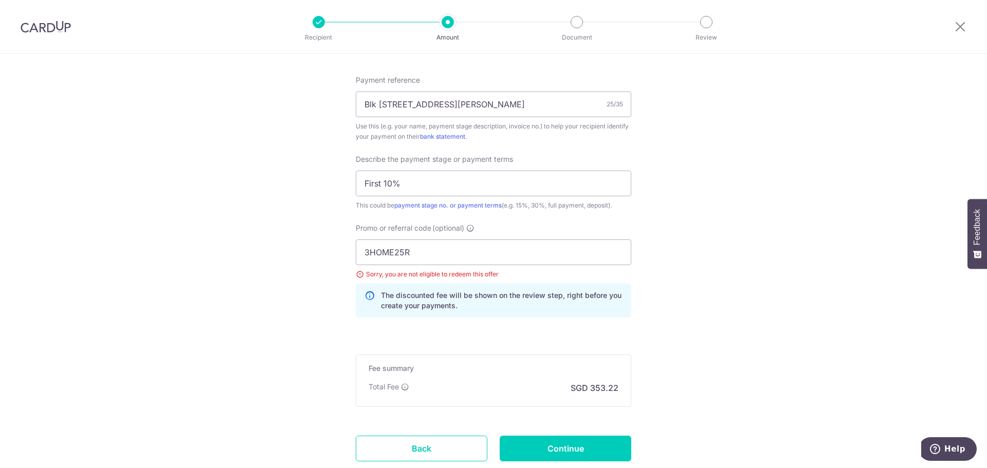
scroll to position [585, 0]
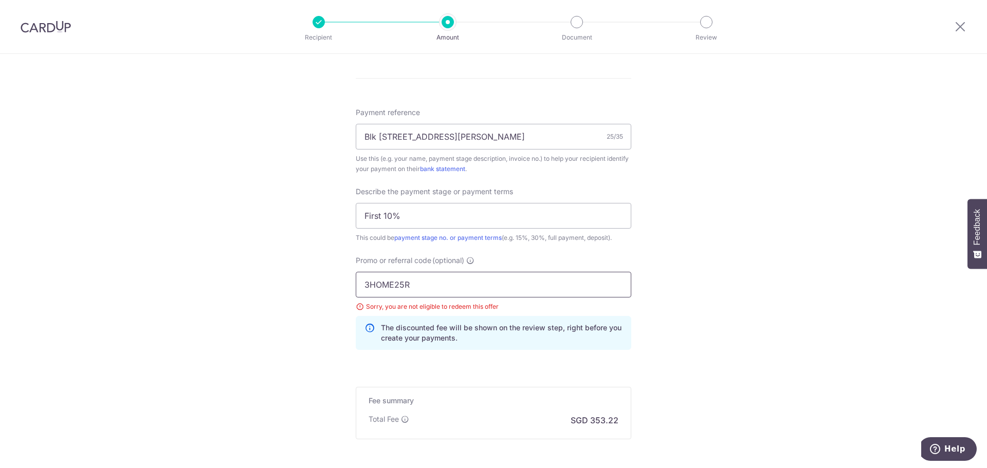
drag, startPoint x: 438, startPoint y: 282, endPoint x: 332, endPoint y: 267, distance: 107.5
click at [295, 269] on div "Tell us more about your payment Enter payment amount SGD 13,585.49 13585.49 Sel…" at bounding box center [493, 20] width 987 height 1102
paste input "RENO25ONE"
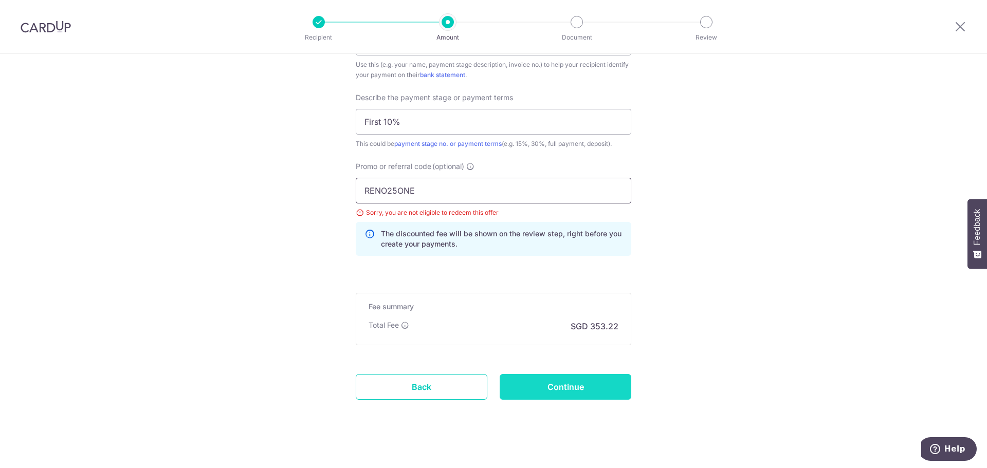
scroll to position [687, 0]
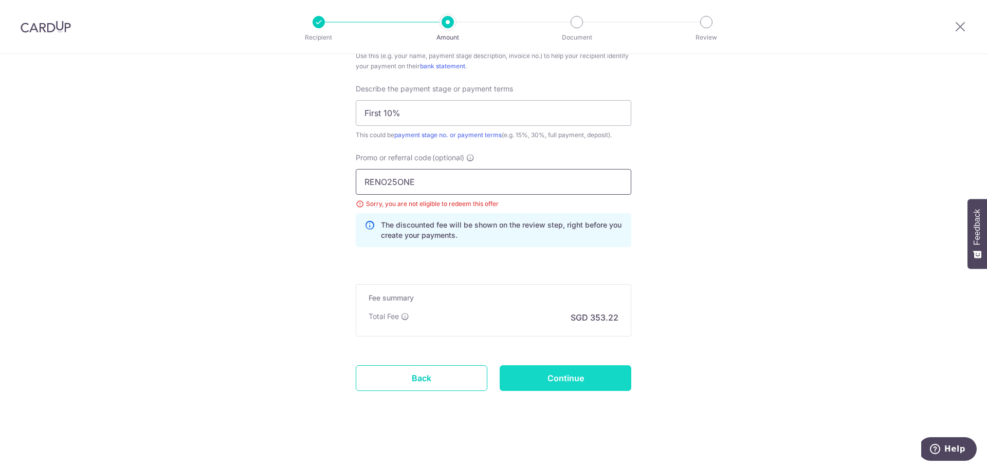
type input "RENO25ONE"
click at [565, 389] on input "Continue" at bounding box center [566, 379] width 132 height 26
type input "Update Schedule"
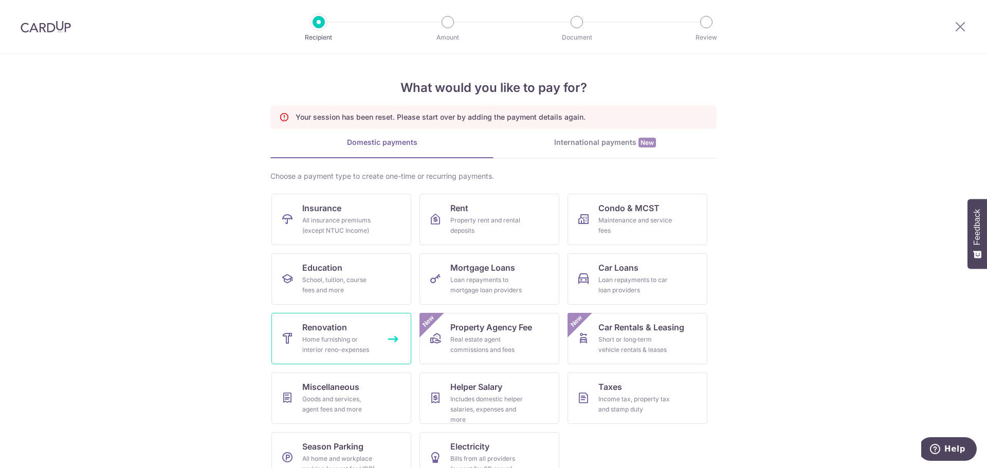
click at [344, 339] on div "Home furnishing or interior reno-expenses" at bounding box center [339, 345] width 74 height 21
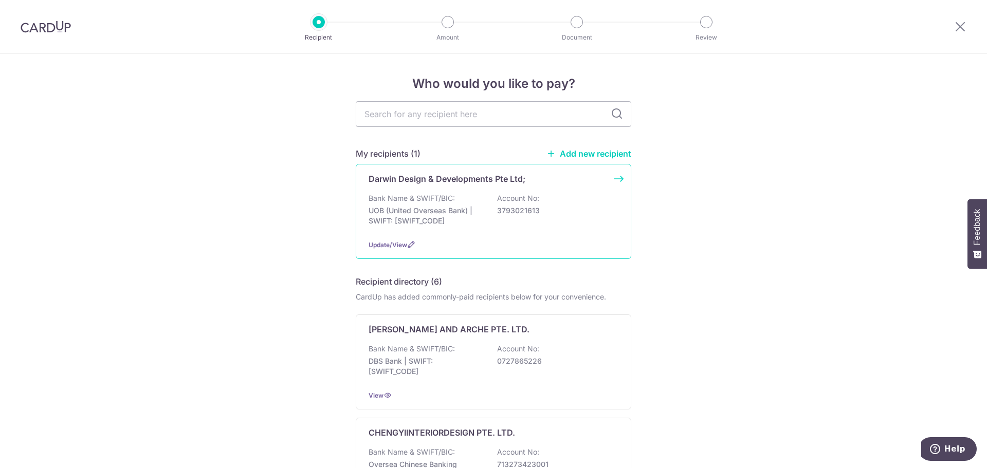
click at [448, 207] on p "UOB (United Overseas Bank) | SWIFT: [SWIFT_CODE]" at bounding box center [426, 216] width 115 height 21
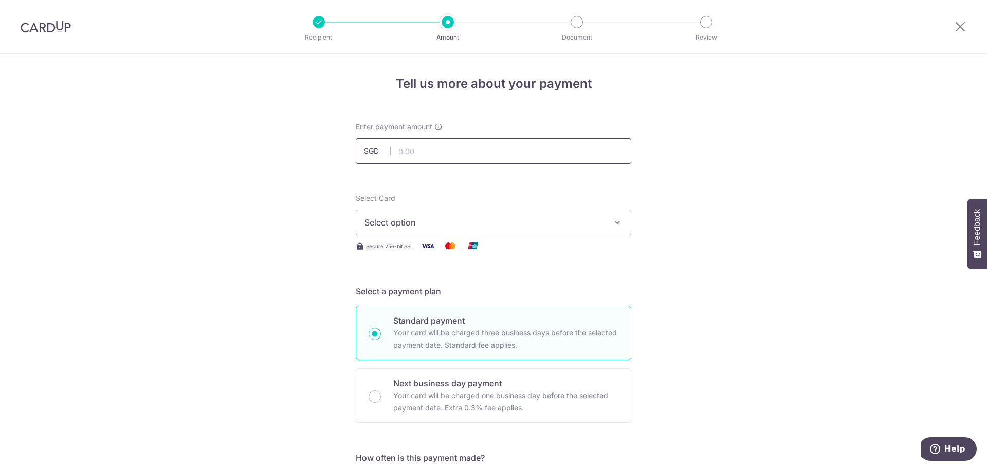
click at [427, 154] on input "text" at bounding box center [494, 151] width 276 height 26
paste input "13,585.49"
click at [420, 223] on span "Select option" at bounding box center [485, 222] width 240 height 12
type input "13,585.49"
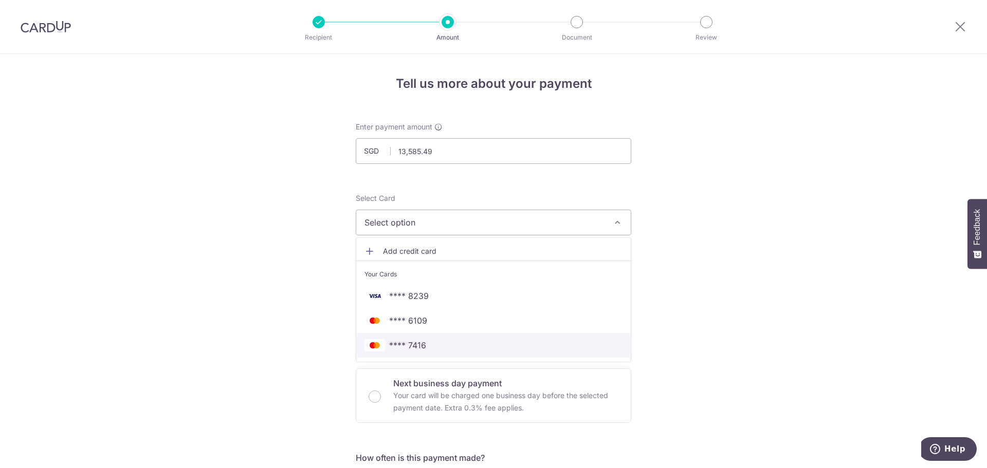
click at [425, 346] on span "**** 7416" at bounding box center [494, 345] width 258 height 12
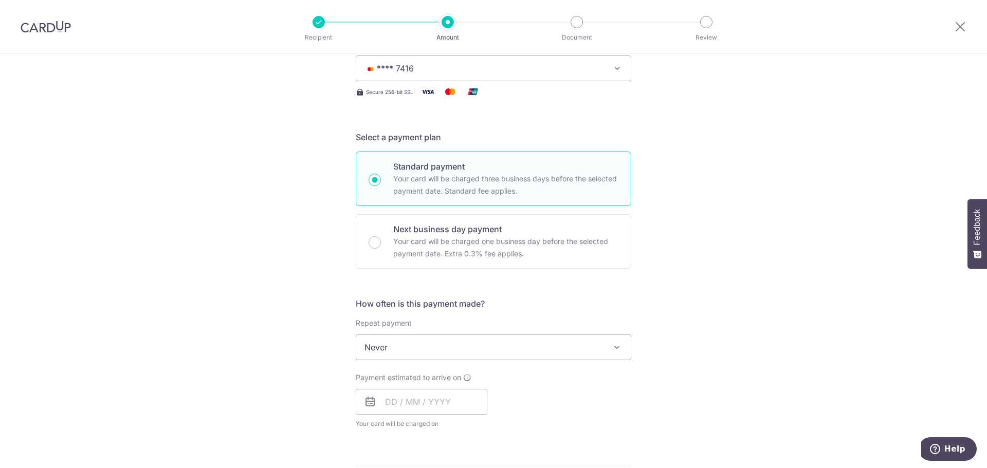
scroll to position [309, 0]
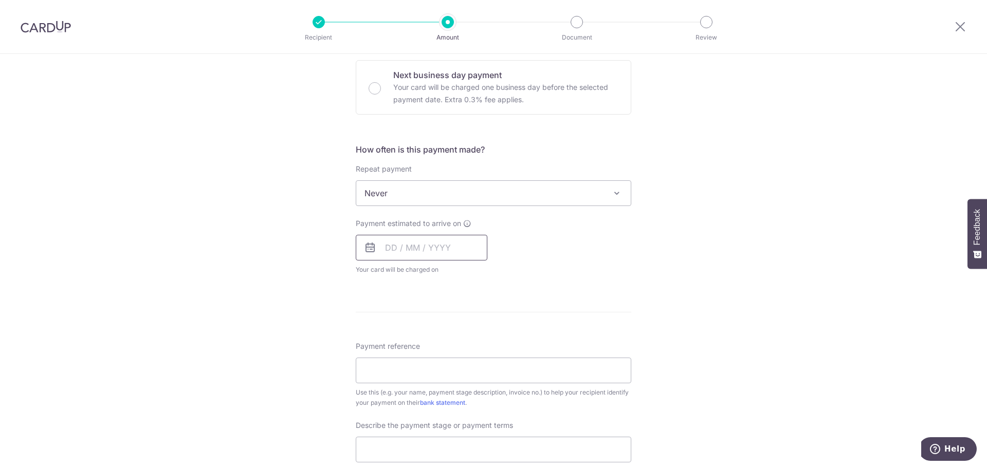
click at [436, 247] on input "text" at bounding box center [422, 248] width 132 height 26
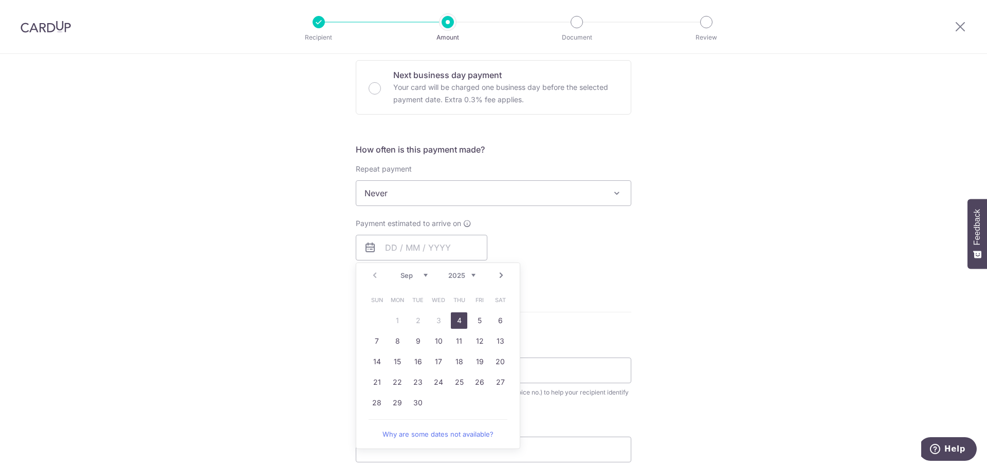
click at [457, 322] on link "4" at bounding box center [459, 321] width 16 height 16
type input "[DATE]"
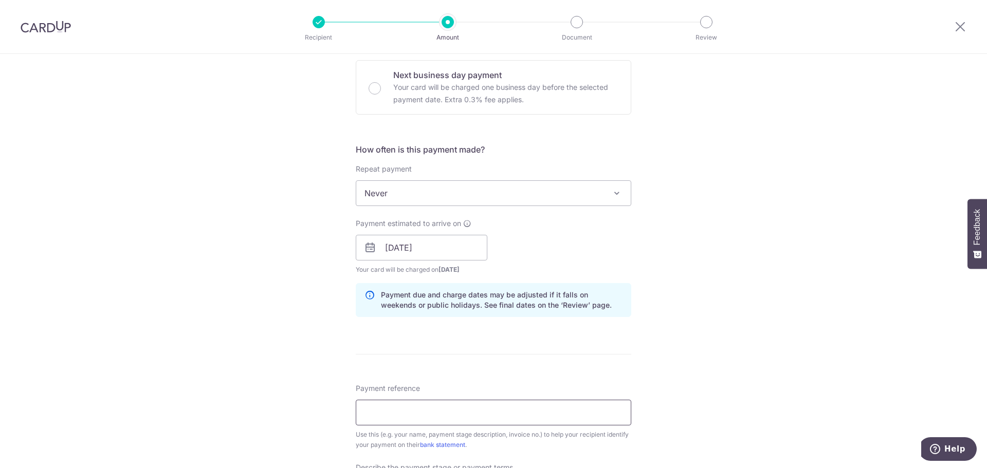
drag, startPoint x: 502, startPoint y: 401, endPoint x: 501, endPoint y: 406, distance: 5.7
click at [501, 401] on input "Payment reference" at bounding box center [494, 413] width 276 height 26
type input "Blk 122 KIM TIAN RD 08-78"
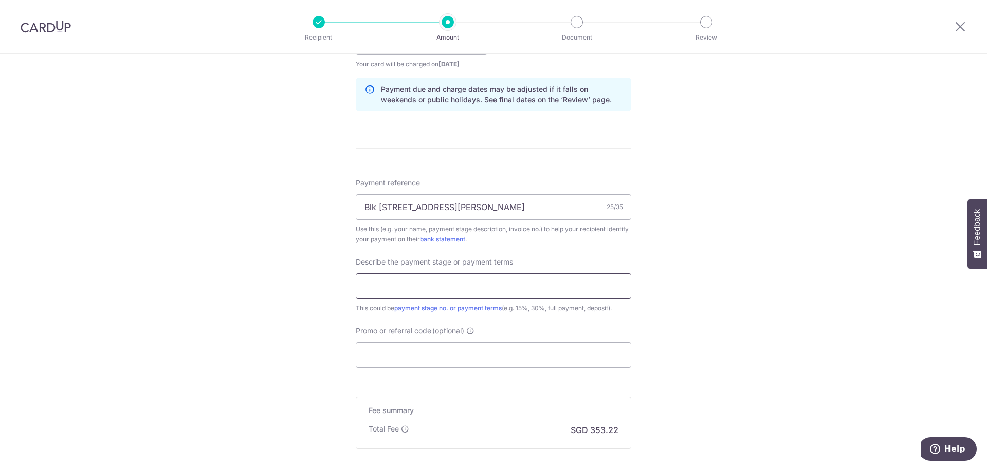
click at [429, 290] on input "text" at bounding box center [494, 287] width 276 height 26
type input "First 10%"
click at [422, 358] on input "Promo or referral code (optional)" at bounding box center [494, 355] width 276 height 26
paste input "13,585.49"
type input "13,585.49"
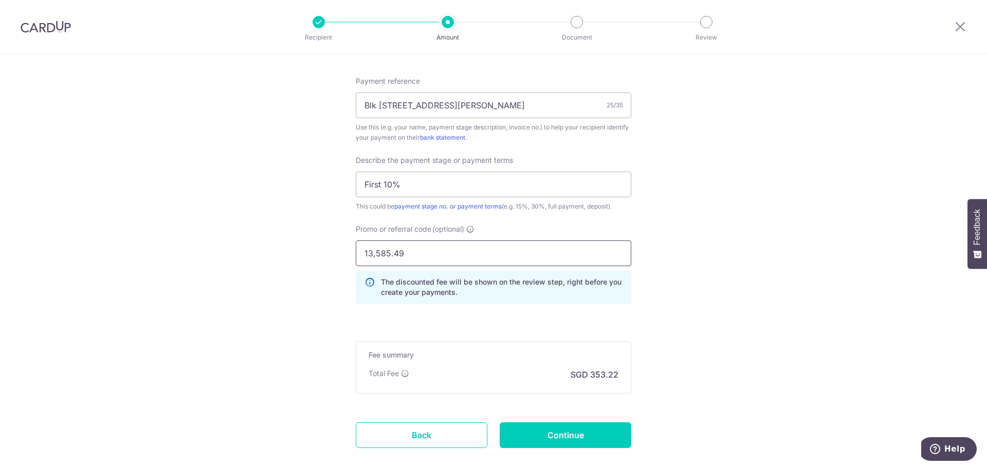
scroll to position [617, 0]
paste input "RENO25ONE"
type input "RENO25ONE"
click at [558, 426] on input "Continue" at bounding box center [566, 435] width 132 height 26
type input "Create Schedule"
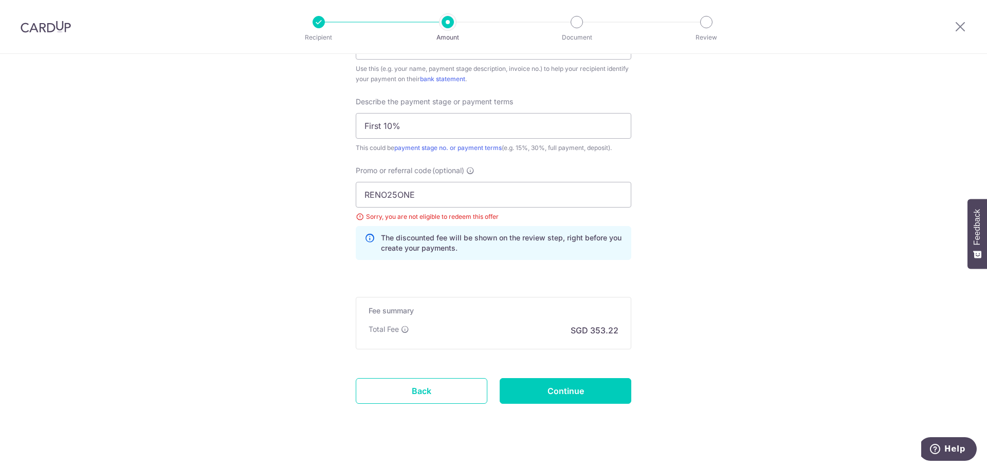
scroll to position [687, 0]
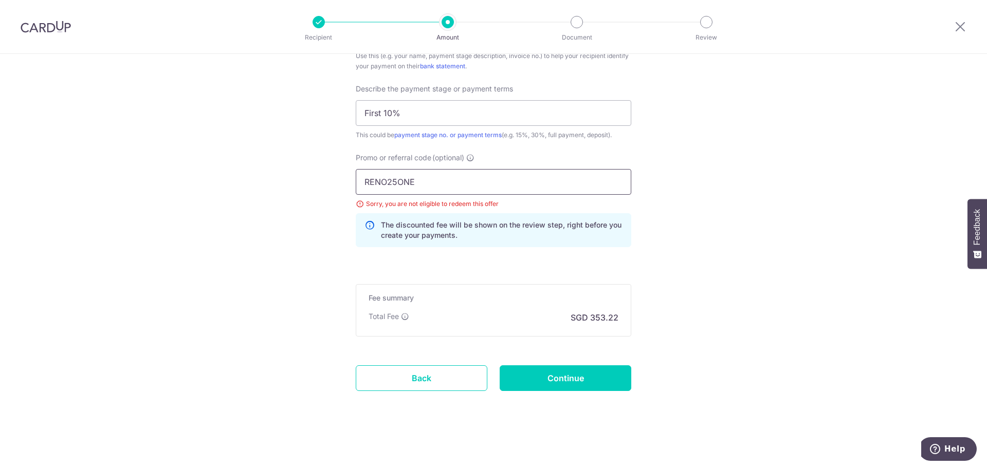
drag, startPoint x: 424, startPoint y: 183, endPoint x: 309, endPoint y: 177, distance: 114.8
type input "OFF225"
click at [576, 378] on input "Continue" at bounding box center [566, 379] width 132 height 26
type input "Update Schedule"
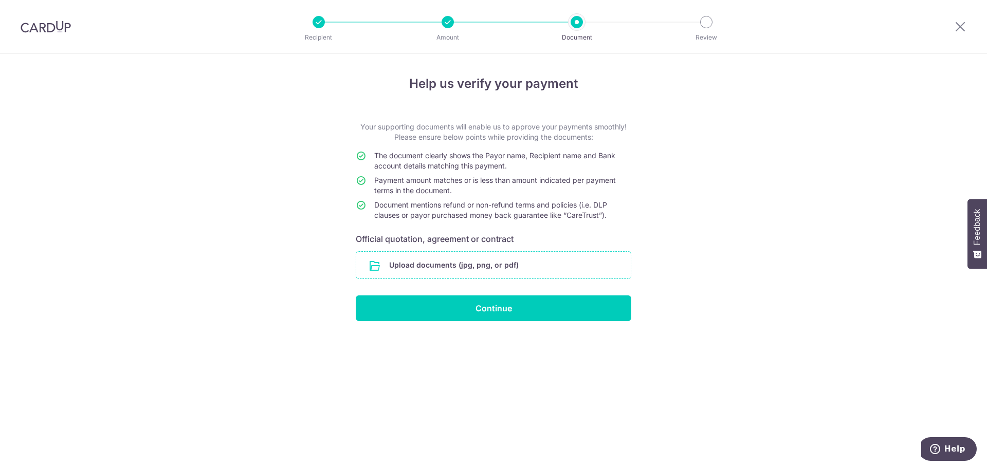
click at [423, 267] on input "file" at bounding box center [493, 265] width 275 height 27
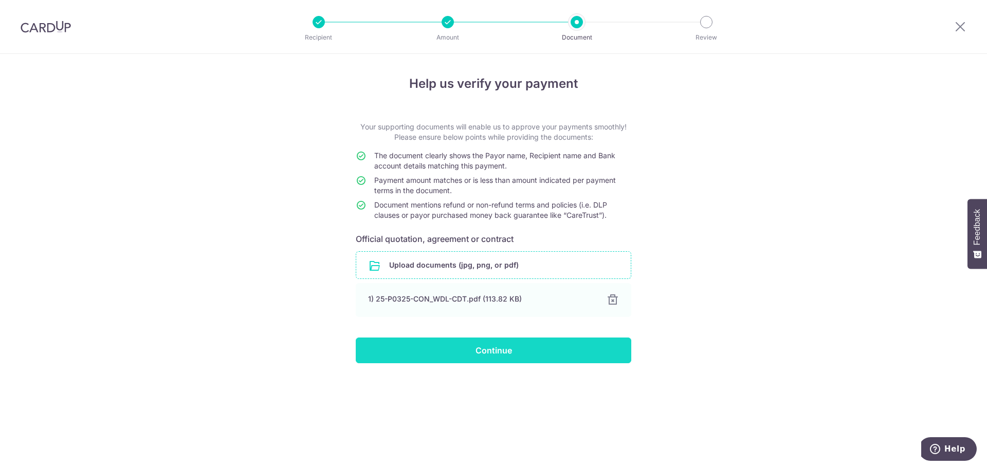
click at [517, 348] on input "Continue" at bounding box center [494, 351] width 276 height 26
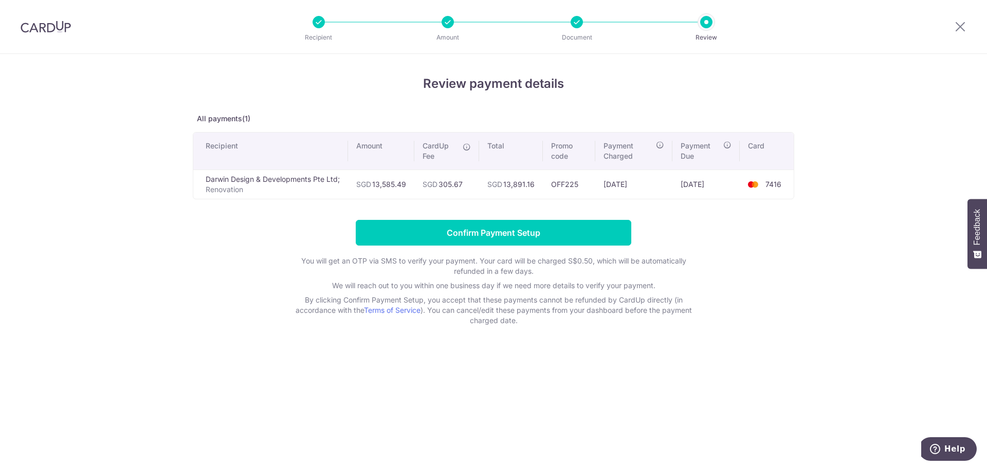
drag, startPoint x: 375, startPoint y: 185, endPoint x: 408, endPoint y: 184, distance: 33.4
click at [408, 184] on td "SGD 13,585.49" at bounding box center [381, 184] width 66 height 29
click at [740, 213] on div "Review payment details All payments(1) Recipient Amount CardUp Fee Total Promo …" at bounding box center [494, 200] width 602 height 251
